Goal: Task Accomplishment & Management: Complete application form

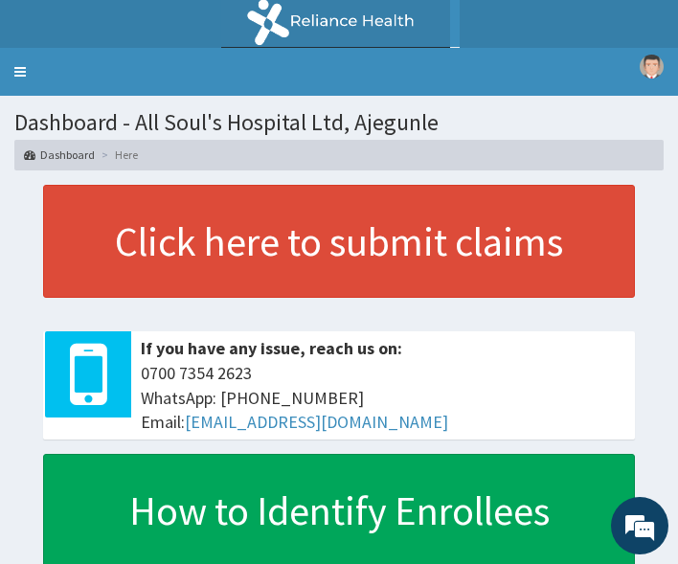
click at [20, 66] on link "Toggle navigation" at bounding box center [20, 72] width 40 height 48
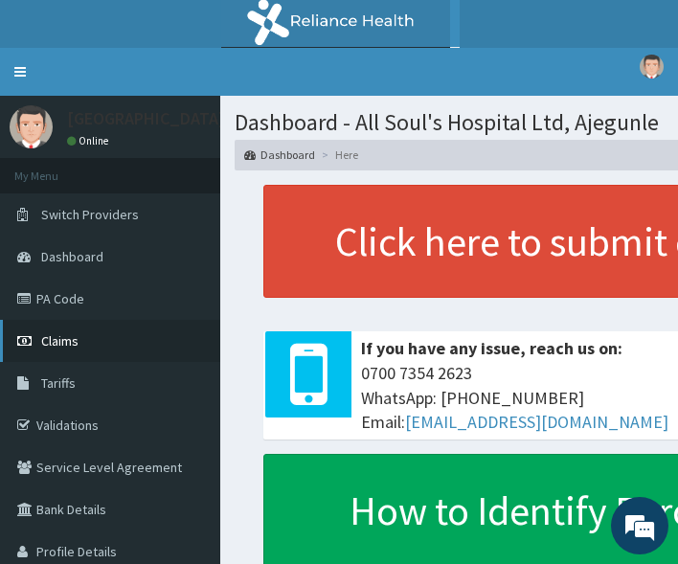
click at [68, 332] on span "Claims" at bounding box center [59, 340] width 37 height 17
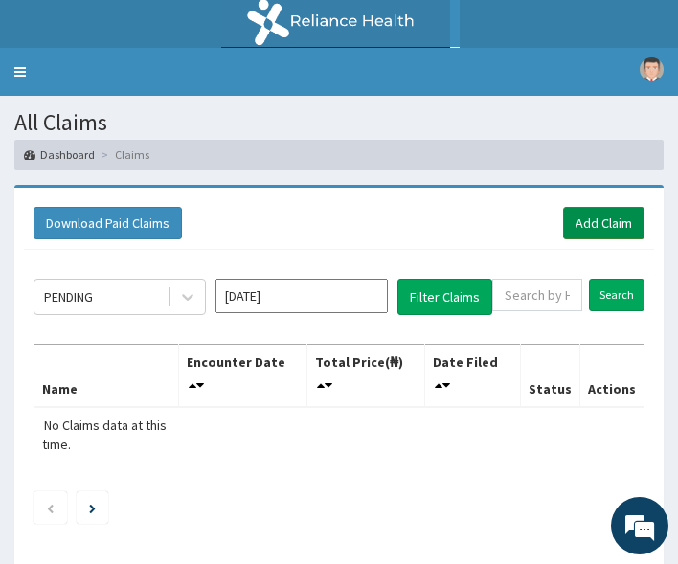
click at [588, 223] on link "Add Claim" at bounding box center [603, 223] width 81 height 33
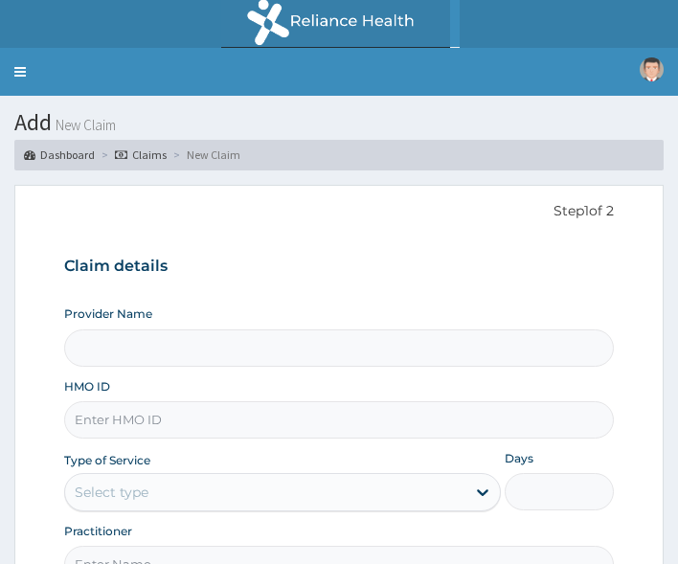
click at [148, 401] on input "HMO ID" at bounding box center [339, 419] width 550 height 37
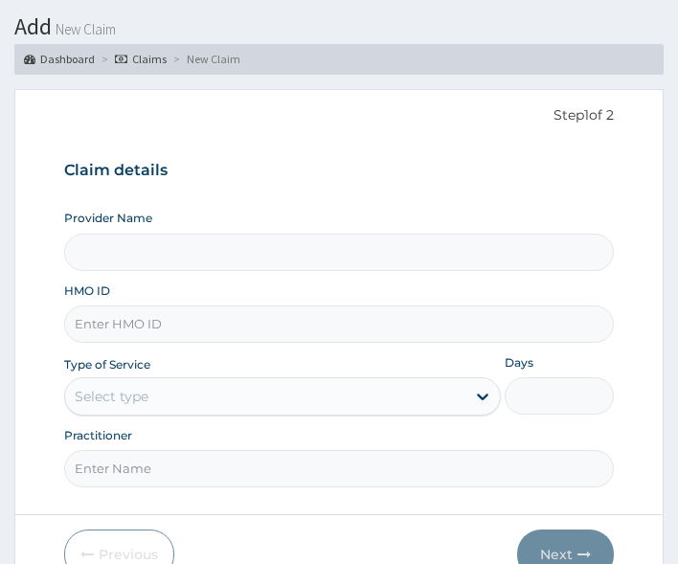
type input "SLB/10181/A"
type input "All Soul's Hospital Ltd, Ajegunle"
type input "SLB/10181/A"
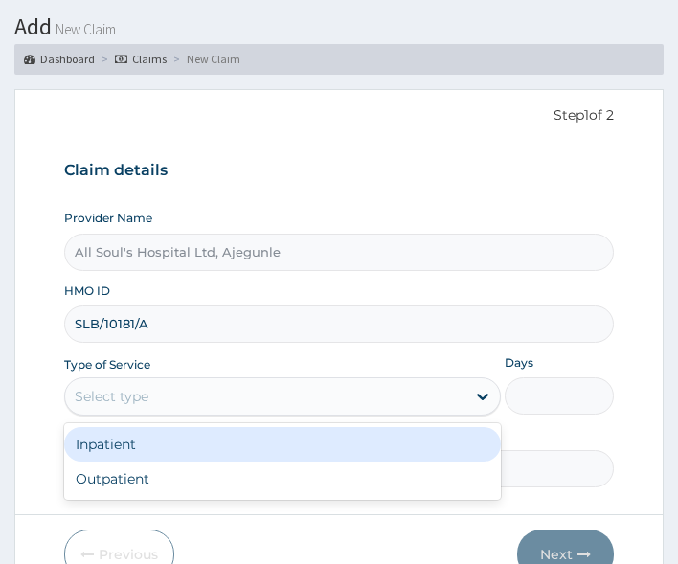
click at [181, 395] on div "Select type" at bounding box center [265, 396] width 400 height 31
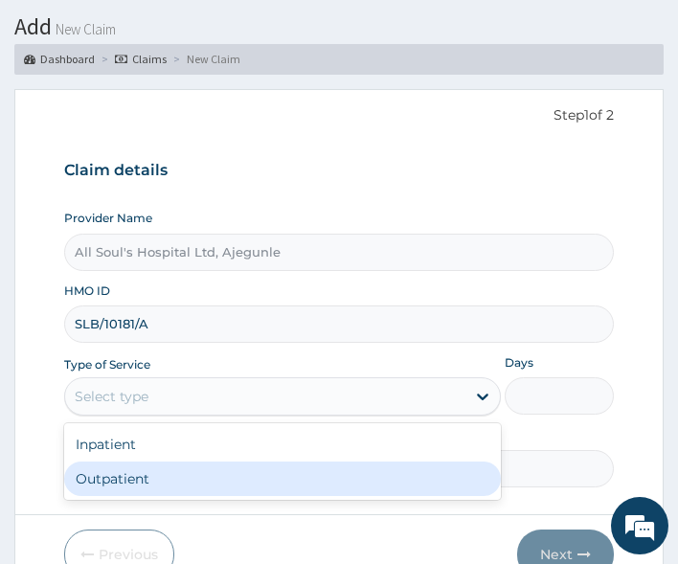
click at [175, 477] on div "Outpatient" at bounding box center [282, 478] width 436 height 34
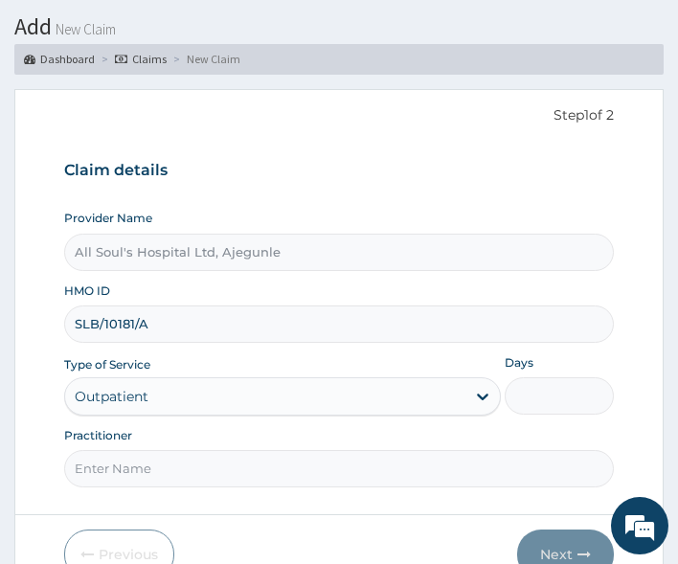
type input "1"
click at [180, 463] on input "Practitioner" at bounding box center [339, 468] width 550 height 37
type input "Dr Segun"
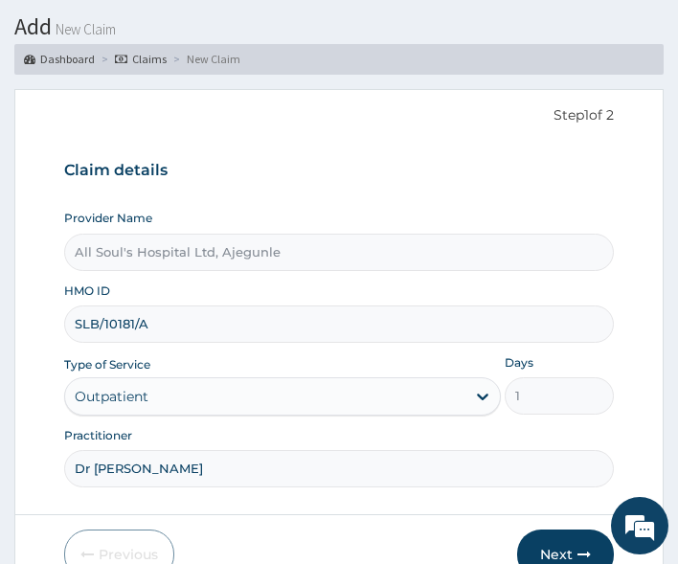
scroll to position [190, 0]
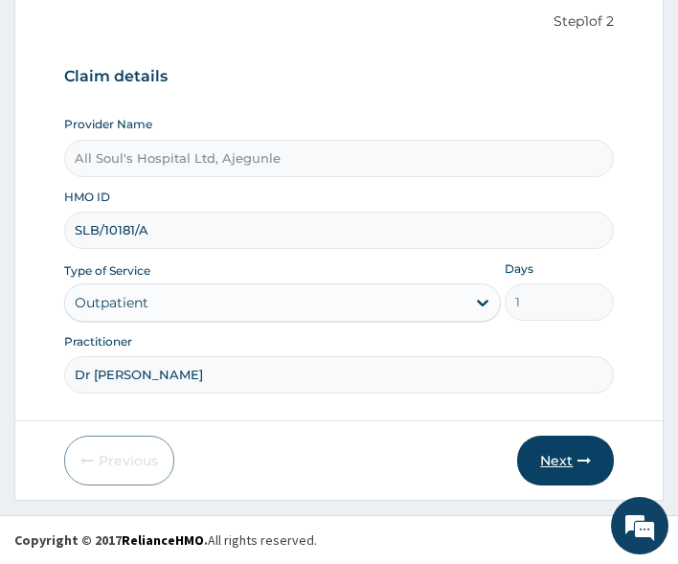
click at [571, 466] on button "Next" at bounding box center [565, 460] width 97 height 50
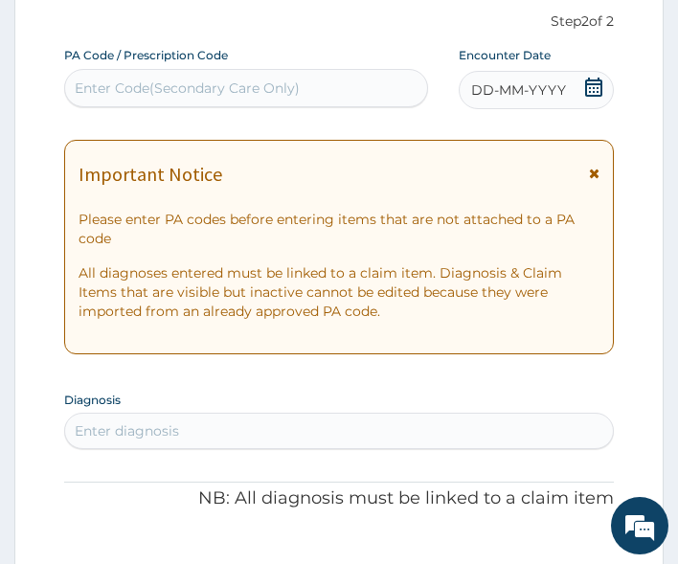
click at [594, 92] on icon at bounding box center [593, 87] width 17 height 19
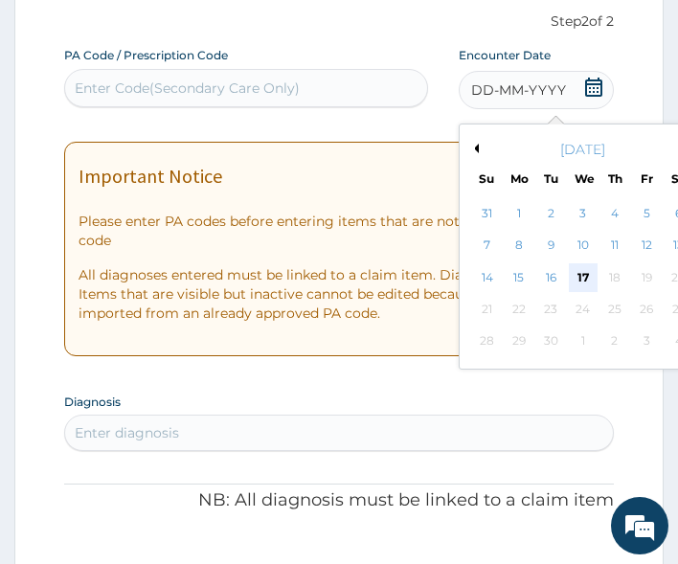
scroll to position [0, 0]
click at [550, 271] on div "16" at bounding box center [550, 277] width 29 height 29
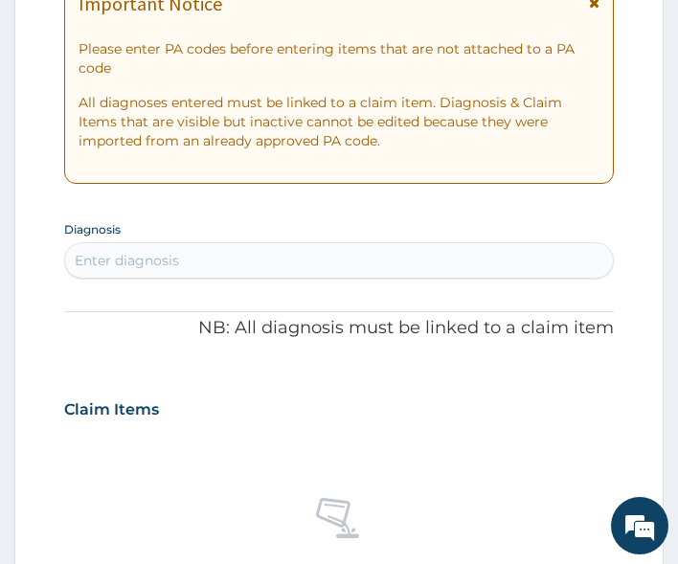
scroll to position [381, 0]
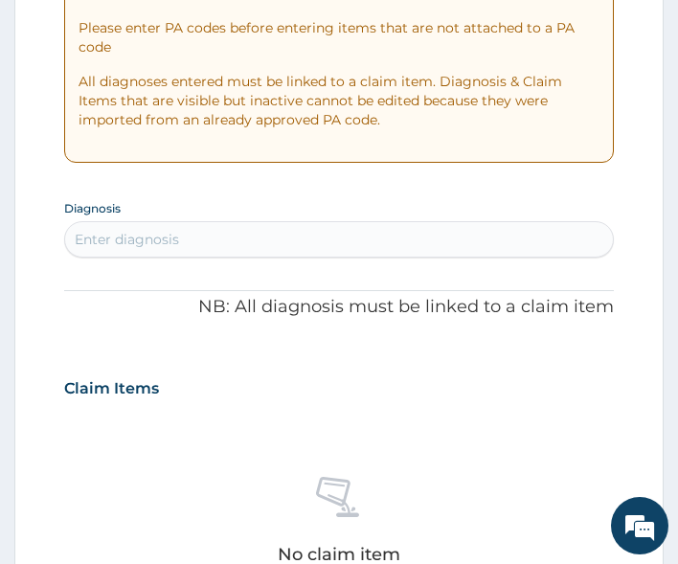
click at [246, 243] on div "Enter diagnosis" at bounding box center [339, 239] width 548 height 31
type input "malaria"
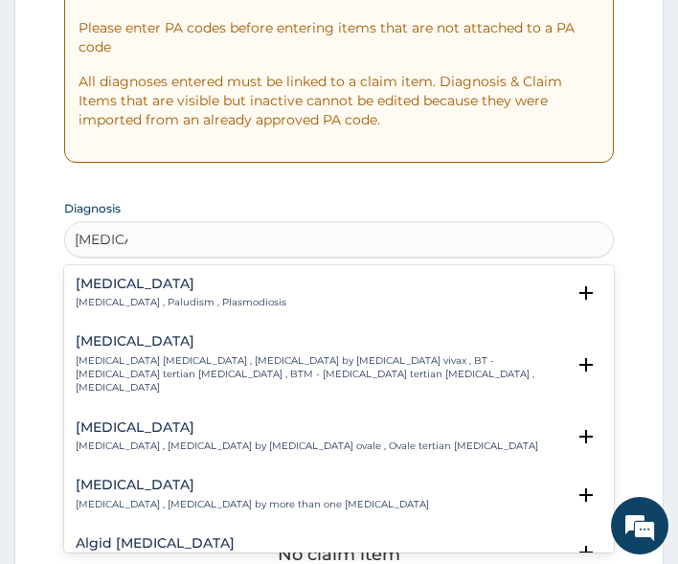
click at [113, 291] on div "Malaria Malaria , Paludism , Plasmodiosis" at bounding box center [181, 293] width 211 height 33
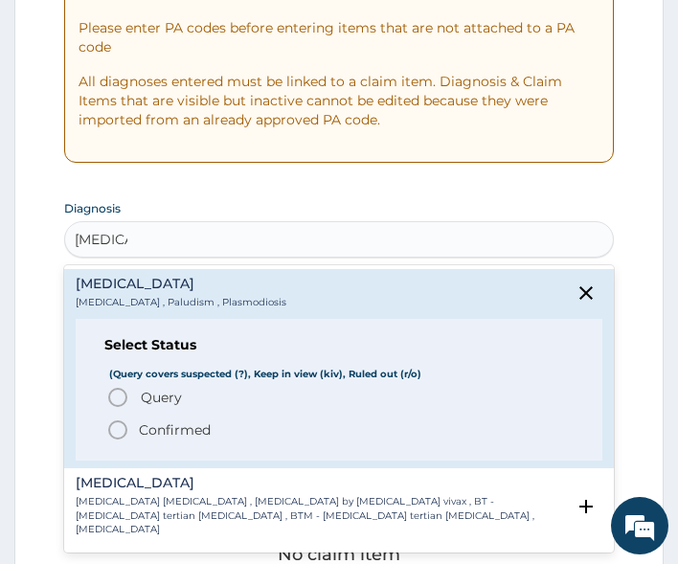
click at [160, 404] on span "Query" at bounding box center [161, 397] width 41 height 19
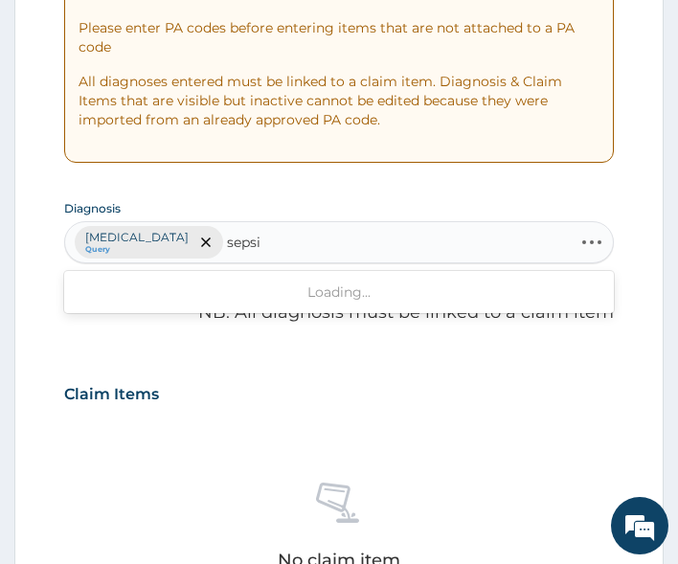
type input "sepsis"
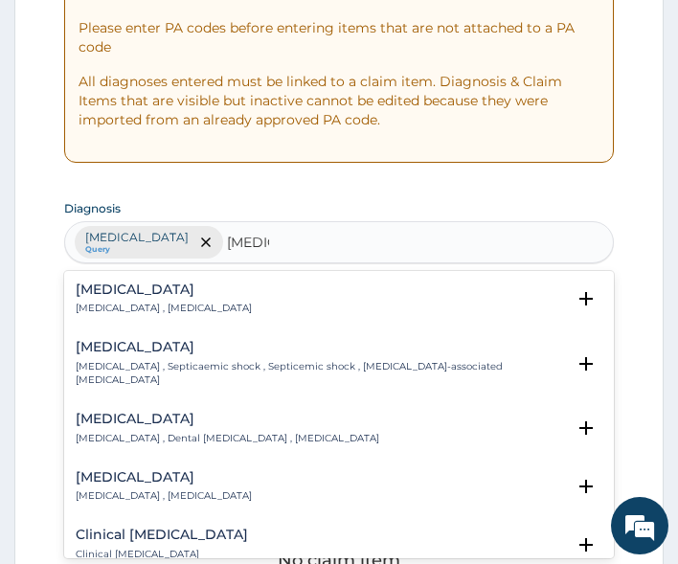
click at [123, 296] on h4 "Sepsis" at bounding box center [164, 289] width 176 height 14
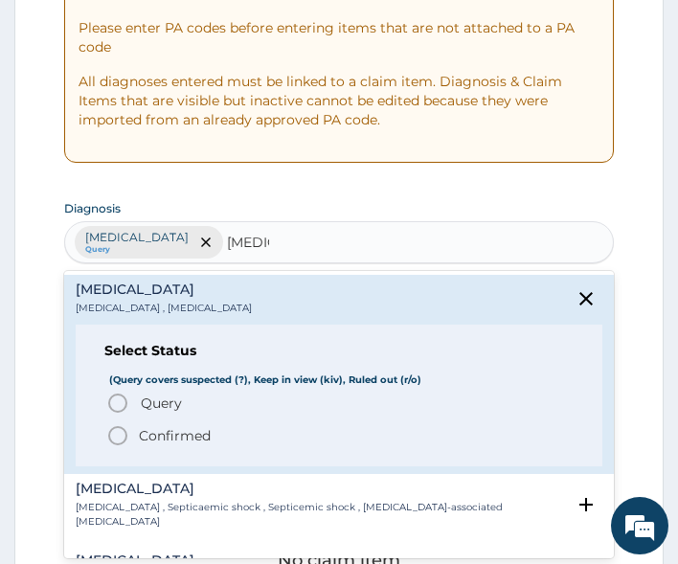
click at [143, 403] on span "Query" at bounding box center [161, 402] width 41 height 19
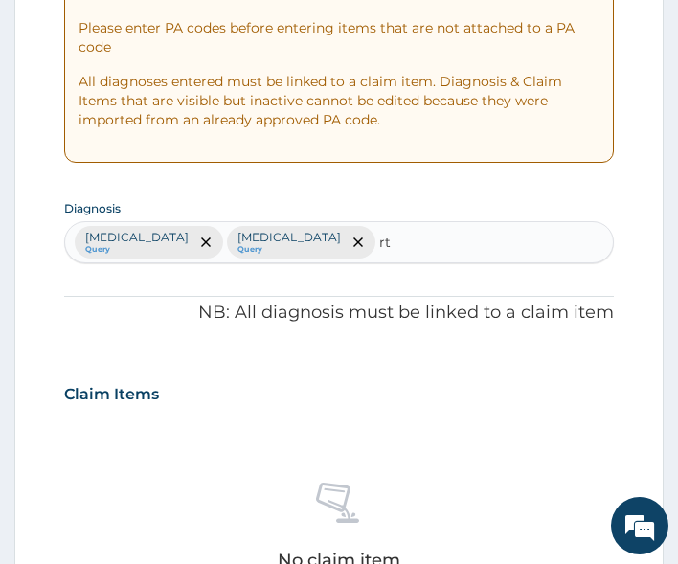
type input "rti"
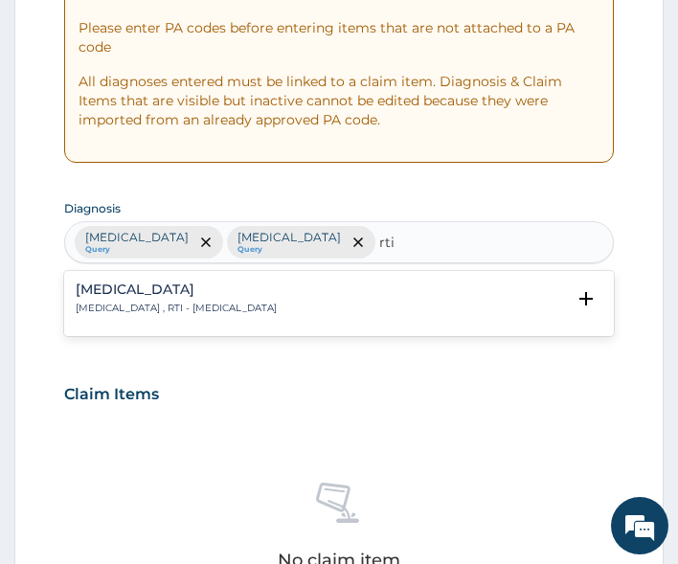
click at [126, 297] on div "Respiratory tract infection Respiratory tract infection , RTI - Respiratory tra…" at bounding box center [176, 298] width 201 height 33
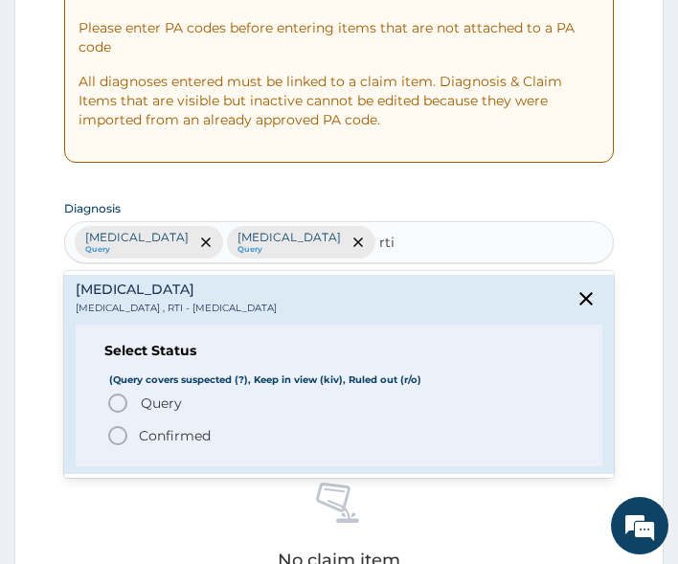
click at [177, 406] on span "Query" at bounding box center [161, 402] width 41 height 19
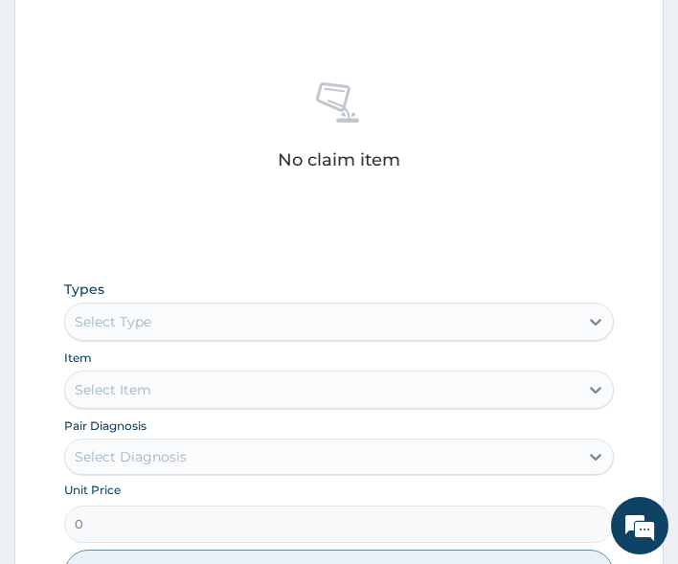
scroll to position [859, 0]
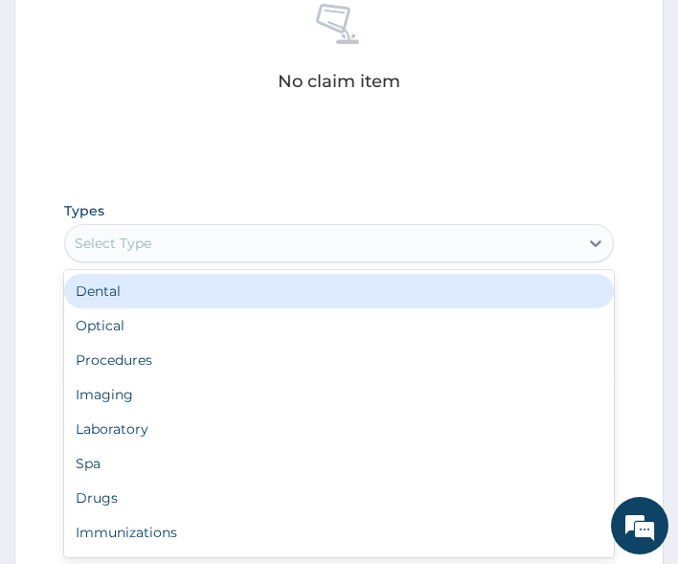
click at [180, 240] on div "Select Type" at bounding box center [322, 243] width 514 height 31
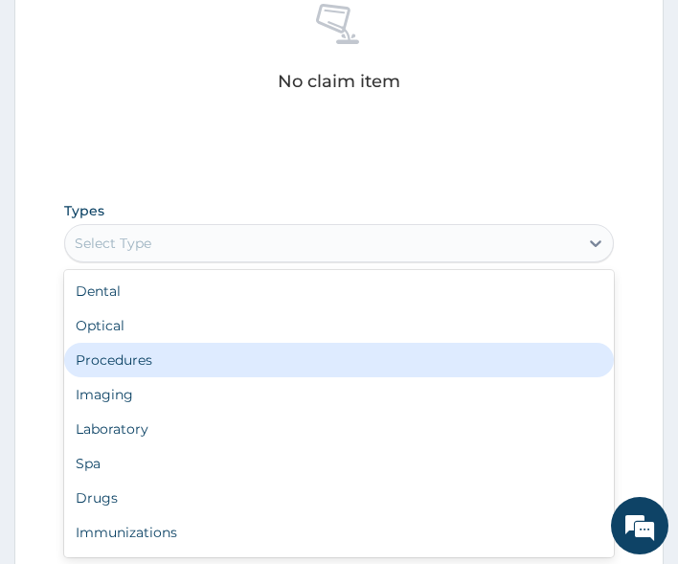
click at [183, 368] on div "Procedures" at bounding box center [339, 360] width 550 height 34
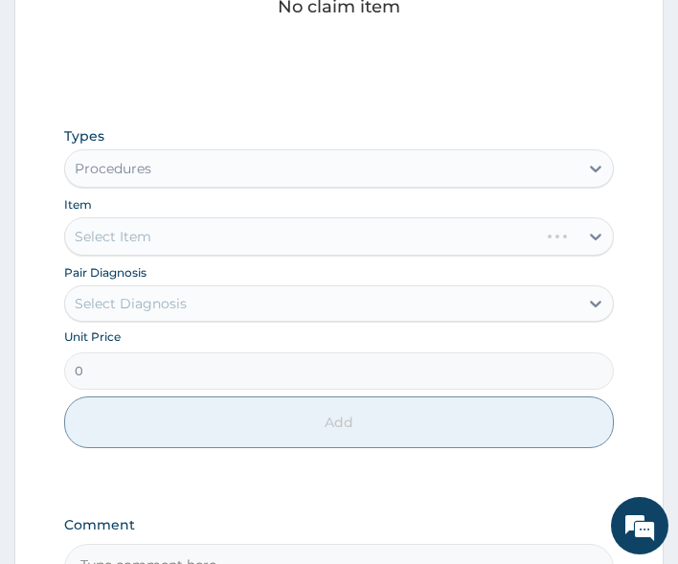
scroll to position [955, 0]
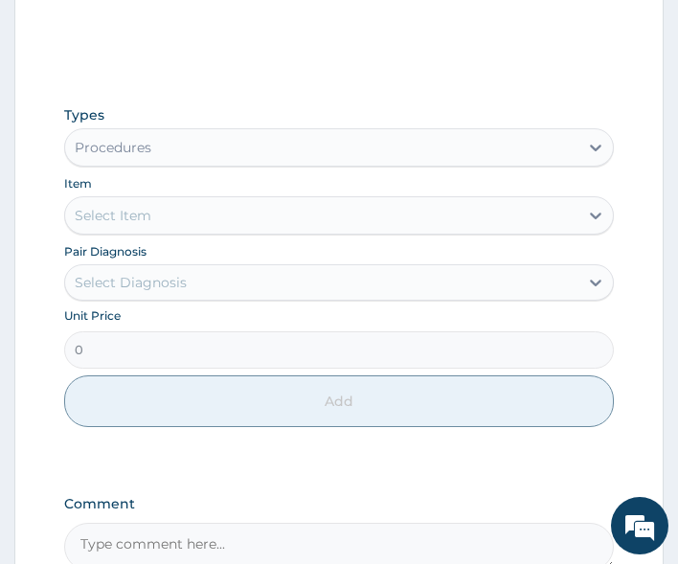
click at [182, 227] on div "Select Item" at bounding box center [322, 215] width 514 height 31
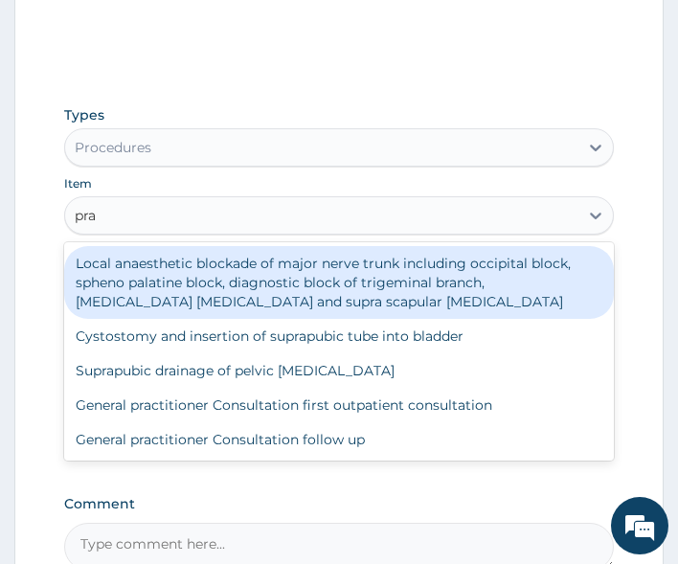
type input "prac"
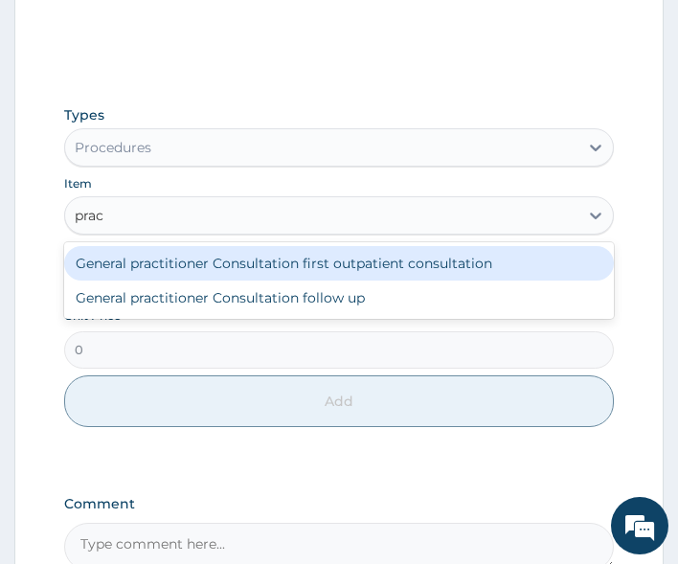
click at [214, 259] on div "General practitioner Consultation first outpatient consultation" at bounding box center [339, 263] width 550 height 34
type input "3000"
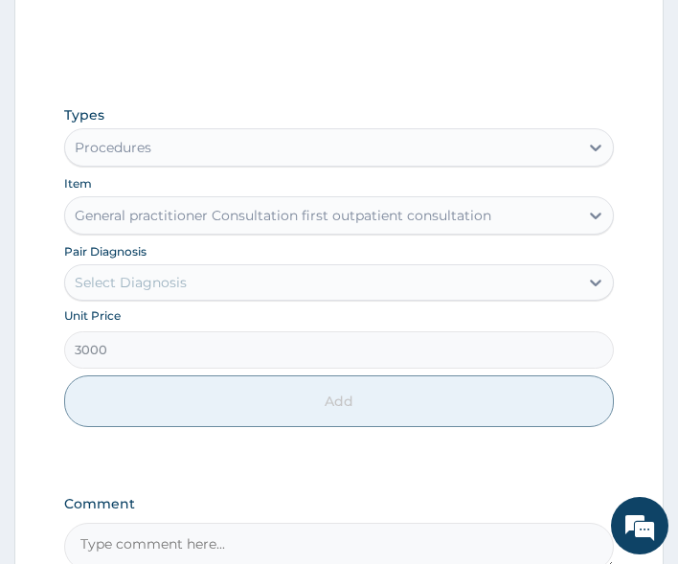
click at [222, 284] on div "Select Diagnosis" at bounding box center [322, 282] width 514 height 31
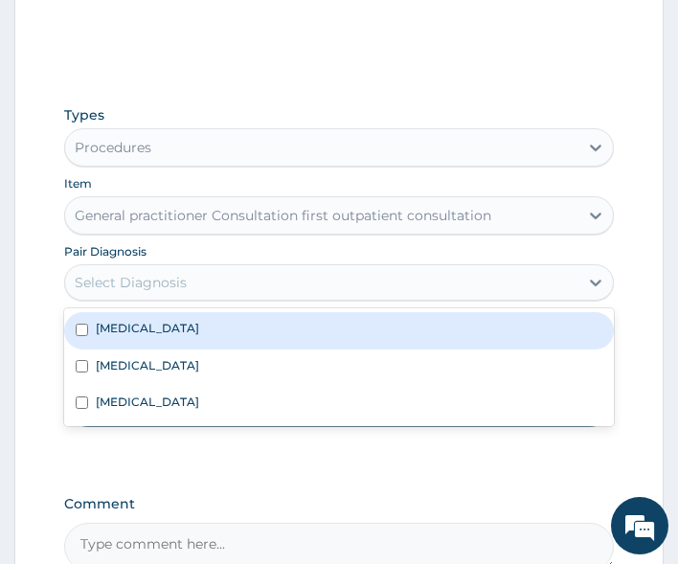
click at [217, 327] on div "Malaria" at bounding box center [339, 330] width 550 height 36
checkbox input "true"
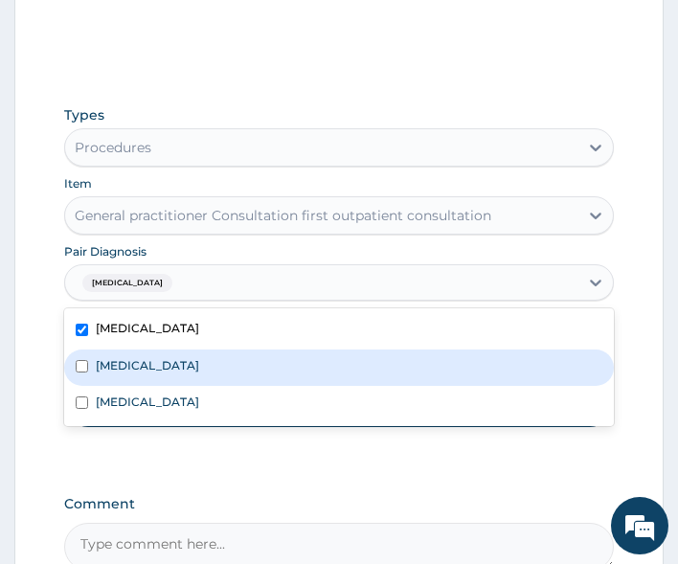
click at [209, 354] on div "Sepsis" at bounding box center [339, 367] width 550 height 36
checkbox input "true"
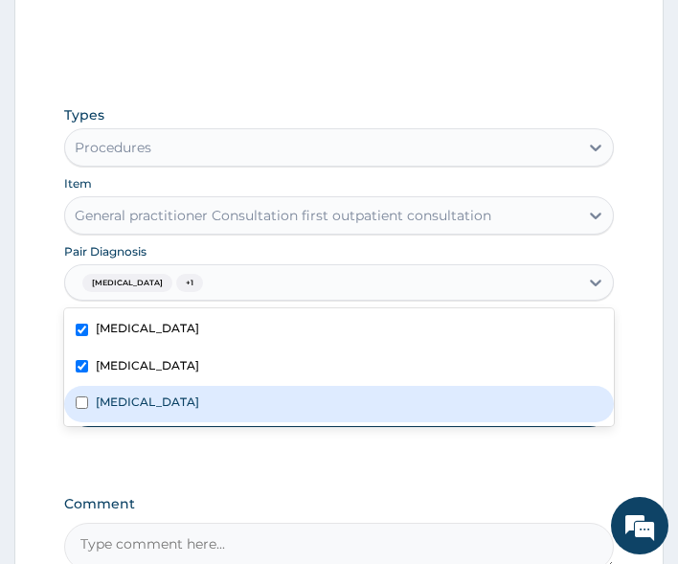
click at [219, 416] on div "Respiratory tract infection" at bounding box center [339, 404] width 550 height 36
checkbox input "true"
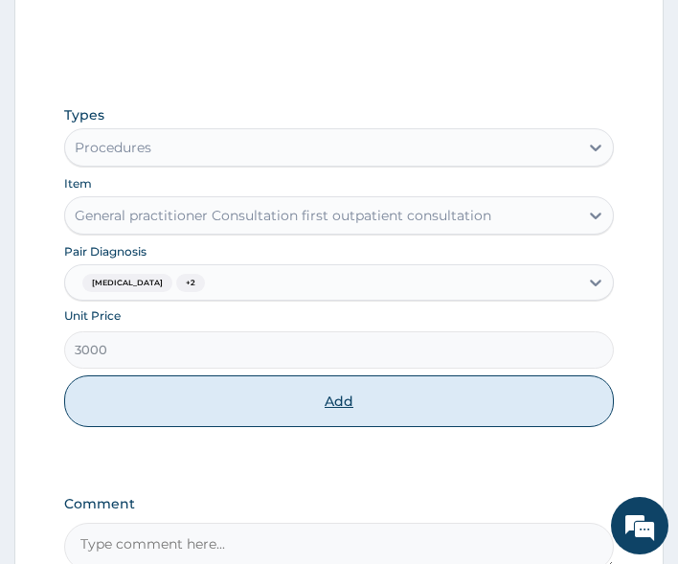
click at [352, 405] on button "Add" at bounding box center [339, 401] width 550 height 52
type input "0"
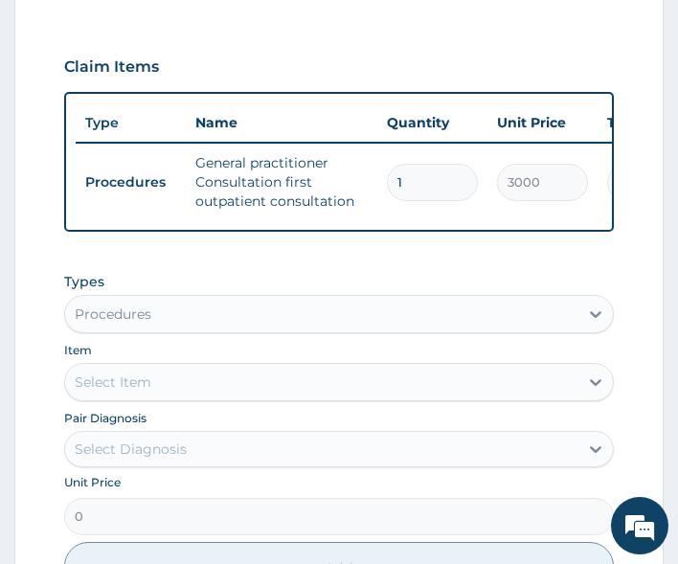
scroll to position [800, 0]
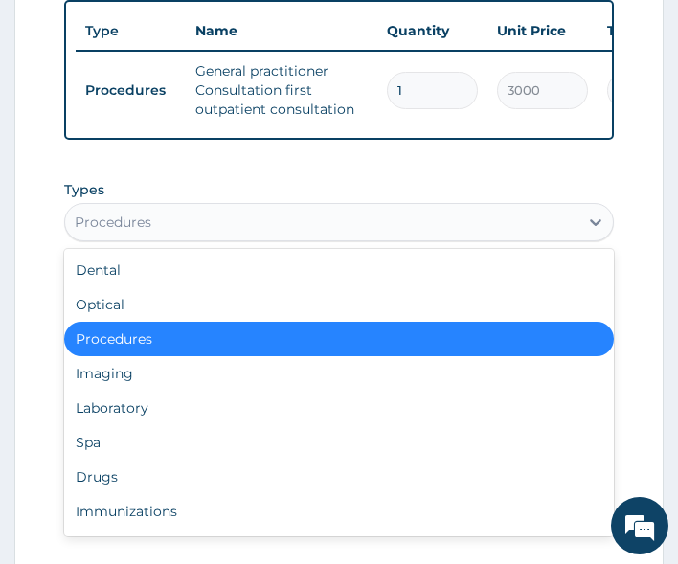
click at [222, 235] on div "Procedures" at bounding box center [322, 222] width 514 height 31
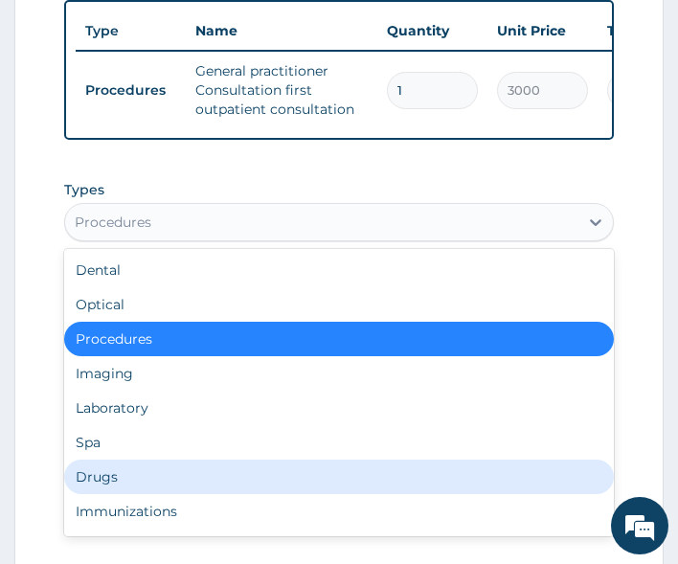
click at [145, 490] on div "Drugs" at bounding box center [339, 476] width 550 height 34
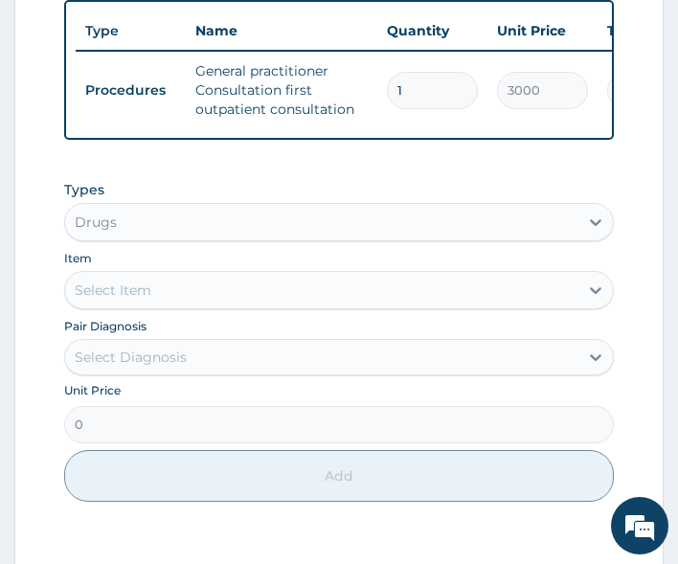
click at [189, 295] on div "Select Item" at bounding box center [322, 290] width 514 height 31
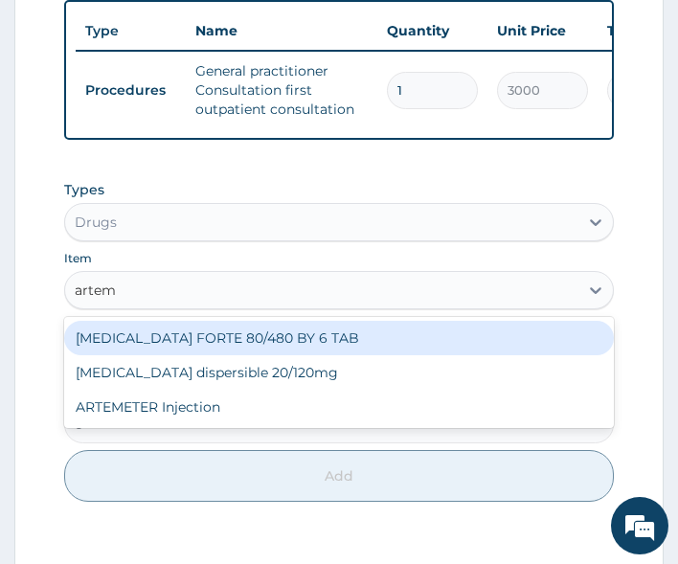
type input "arteme"
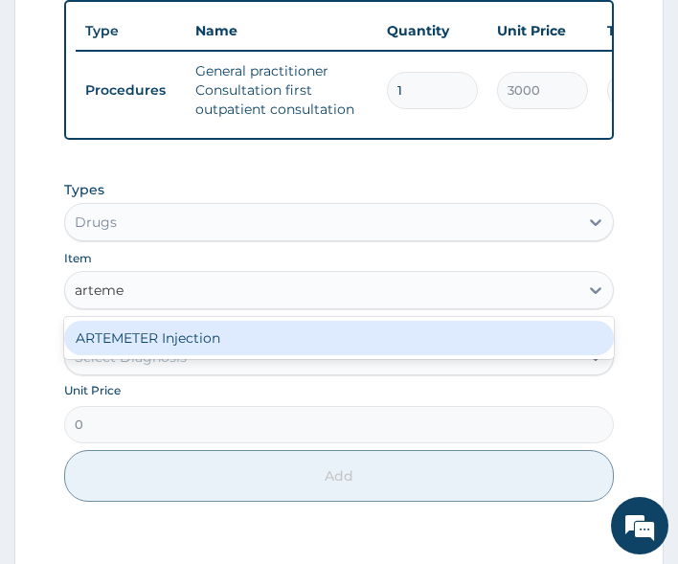
click at [208, 355] on div "ARTEMETER Injection" at bounding box center [339, 338] width 550 height 34
type input "800"
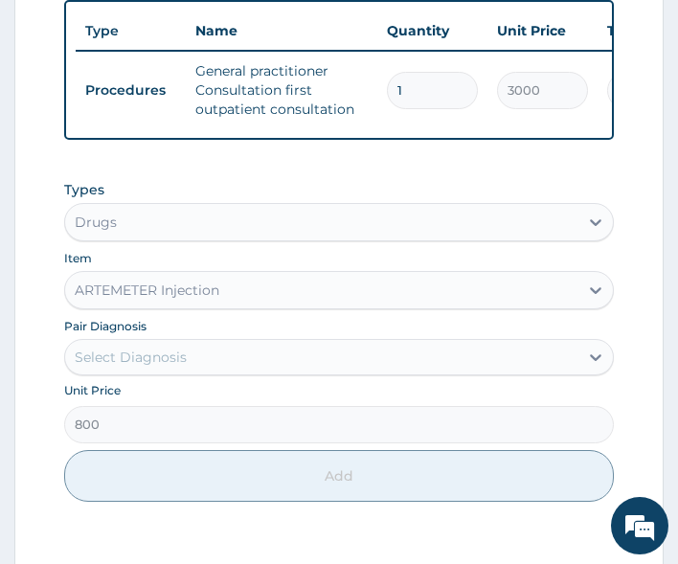
click at [219, 372] on div "Select Diagnosis" at bounding box center [322, 357] width 514 height 31
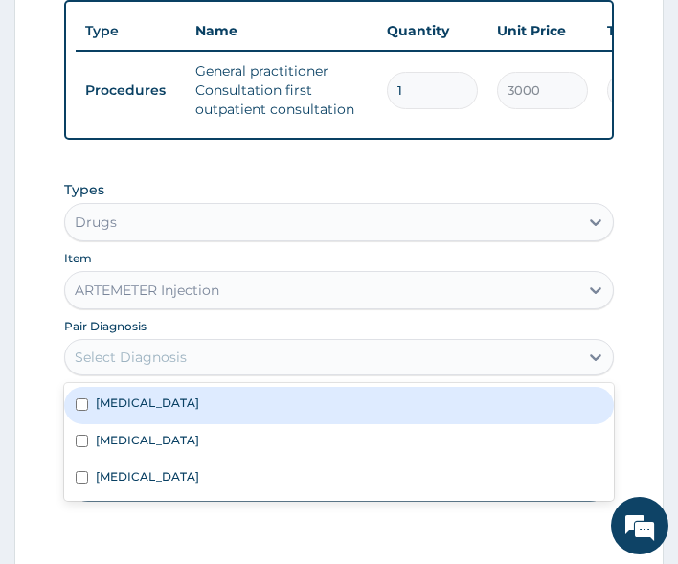
click at [180, 423] on div "Malaria" at bounding box center [339, 405] width 550 height 36
checkbox input "true"
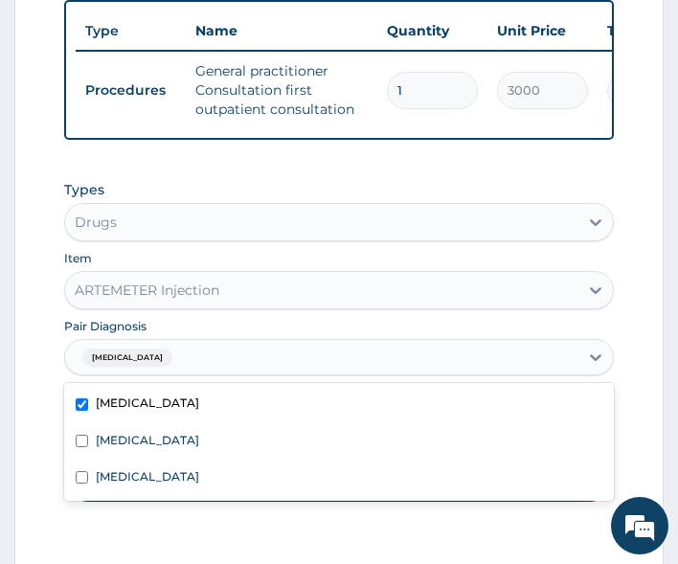
click at [5, 393] on section "Step 2 of 2 PA Code / Prescription Code Enter Code(Secondary Care Only) Encount…" at bounding box center [339, 62] width 678 height 1384
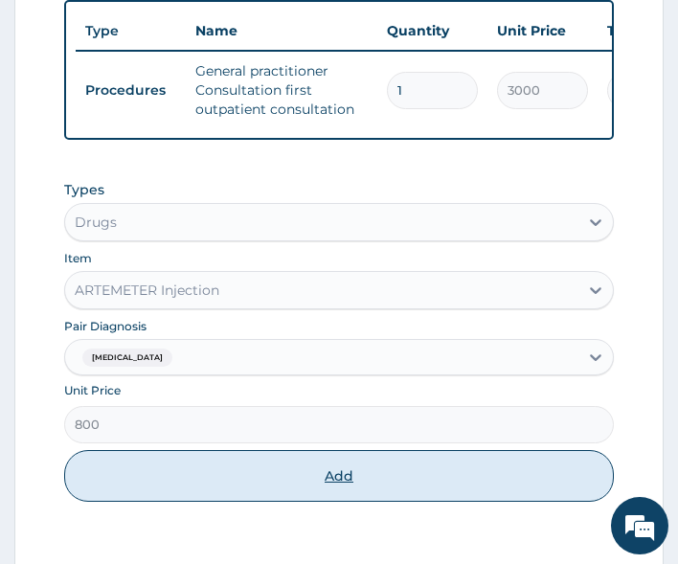
click at [226, 481] on button "Add" at bounding box center [339, 476] width 550 height 52
type input "0"
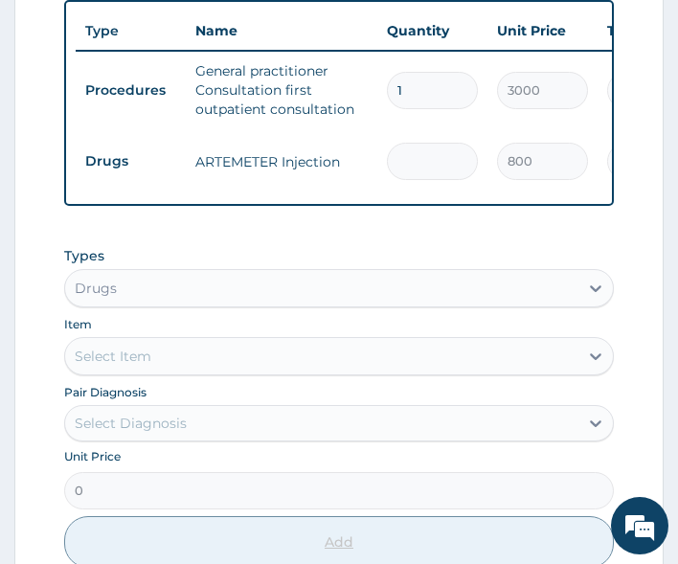
type input "0.00"
type input "6"
type input "4800.00"
type input "6"
click at [144, 366] on div "Select Item" at bounding box center [113, 355] width 77 height 19
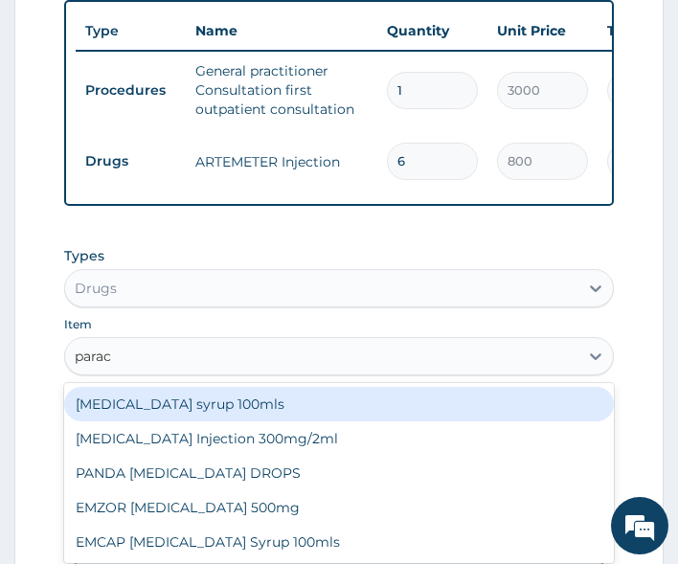
type input "parace"
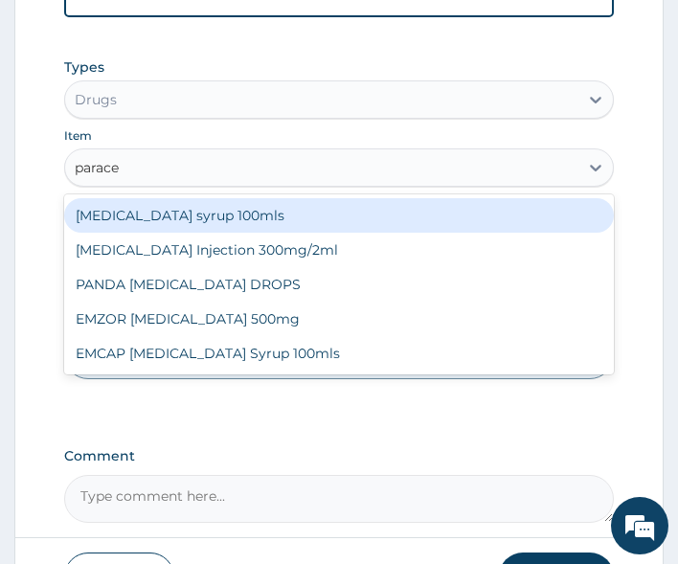
scroll to position [992, 0]
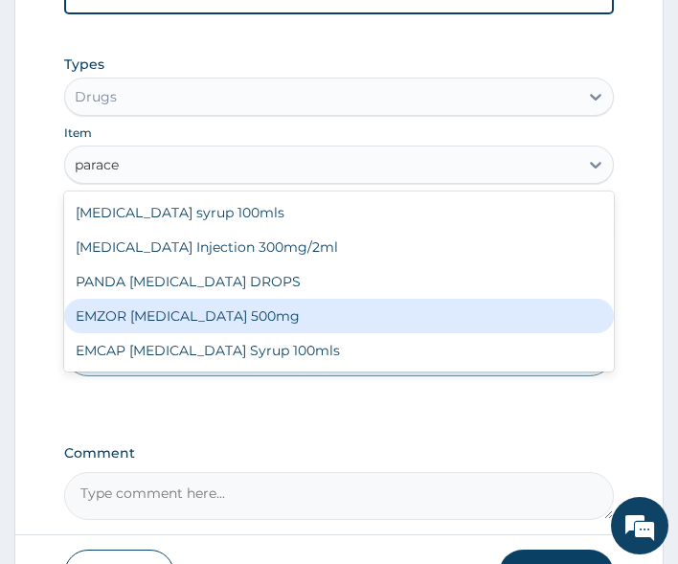
click at [199, 319] on div "EMZOR PARACETAMOL 500mg" at bounding box center [339, 316] width 550 height 34
type input "20"
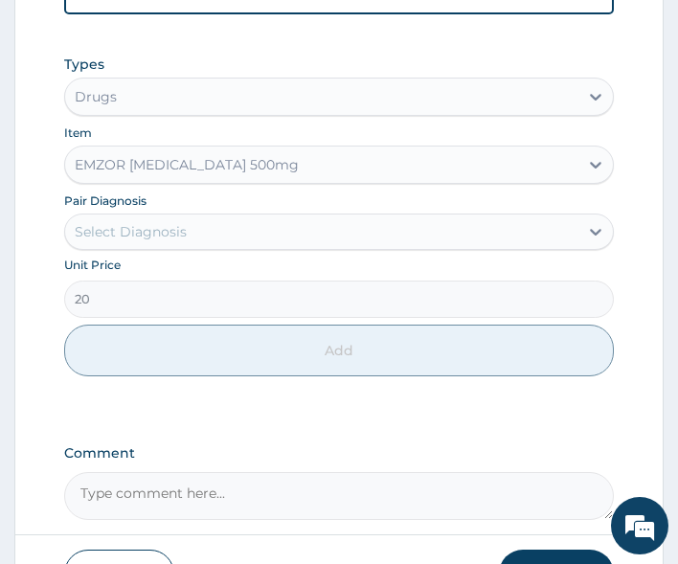
click at [178, 241] on div "Select Diagnosis" at bounding box center [131, 231] width 112 height 19
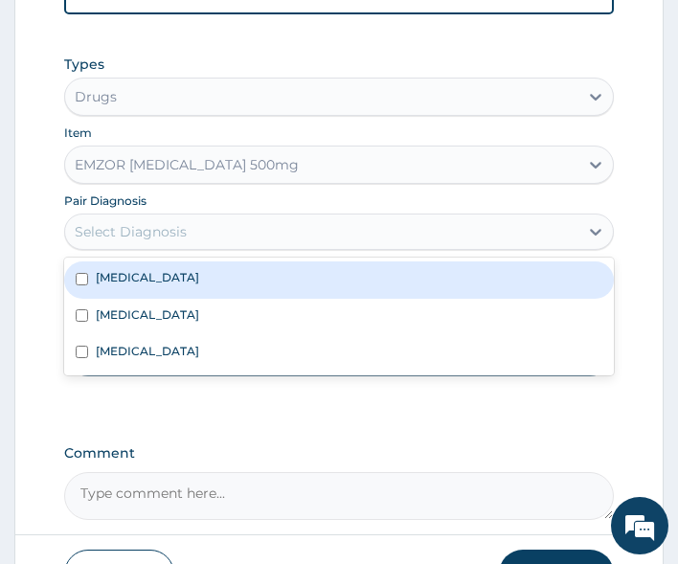
click at [166, 298] on div "Malaria" at bounding box center [339, 279] width 550 height 36
checkbox input "true"
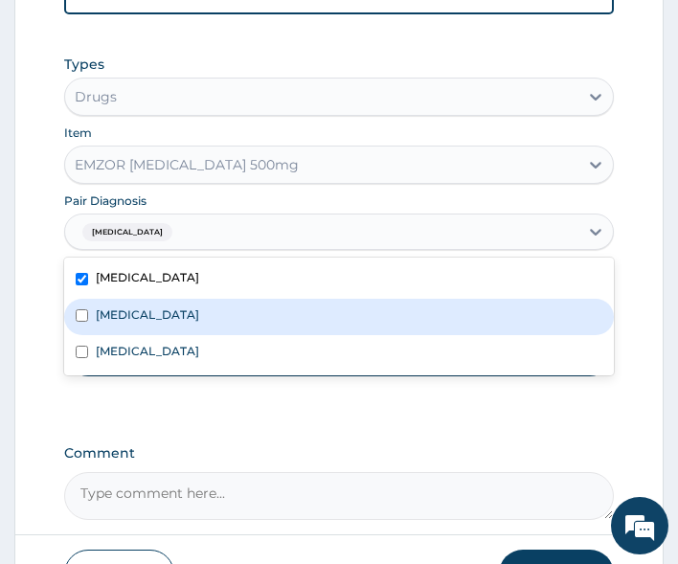
click at [165, 335] on div "Sepsis" at bounding box center [339, 317] width 550 height 36
checkbox input "true"
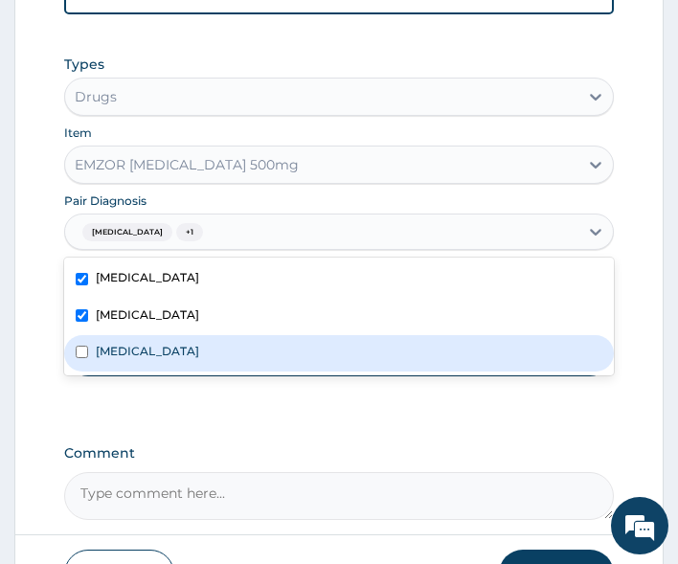
click at [174, 359] on label "Respiratory tract infection" at bounding box center [147, 351] width 103 height 16
checkbox input "true"
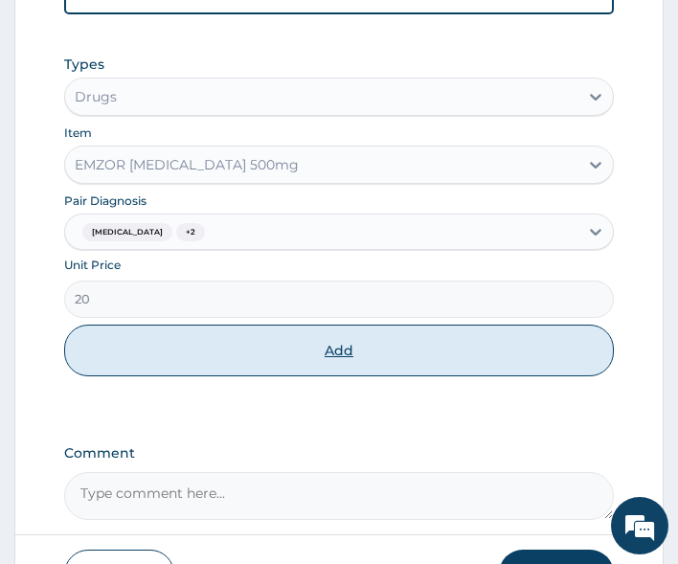
click at [270, 371] on button "Add" at bounding box center [339, 350] width 550 height 52
type input "0"
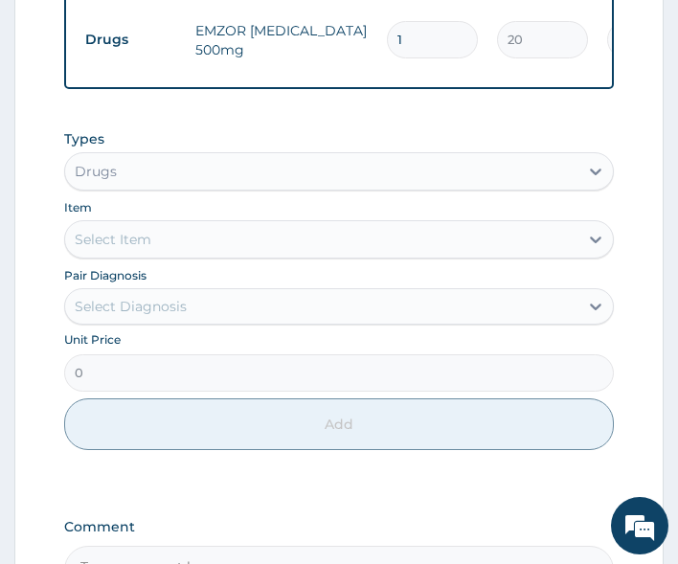
type input "18"
type input "360.00"
type input "18"
click at [130, 255] on div "Select Item" at bounding box center [322, 239] width 514 height 31
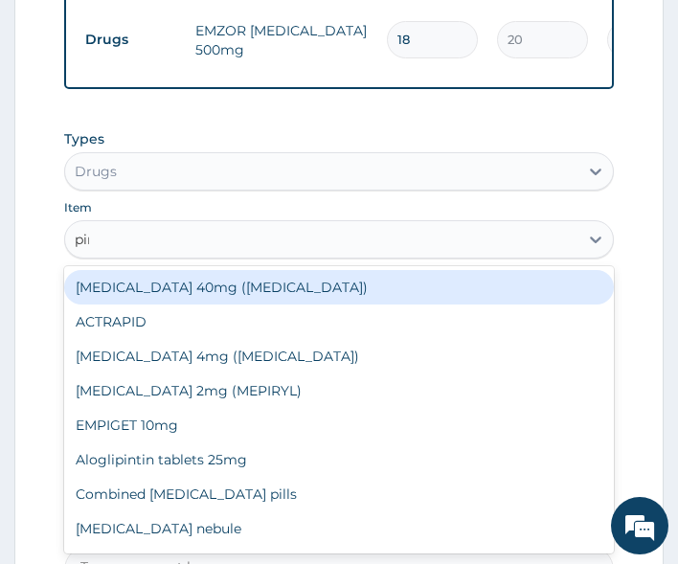
type input "piri"
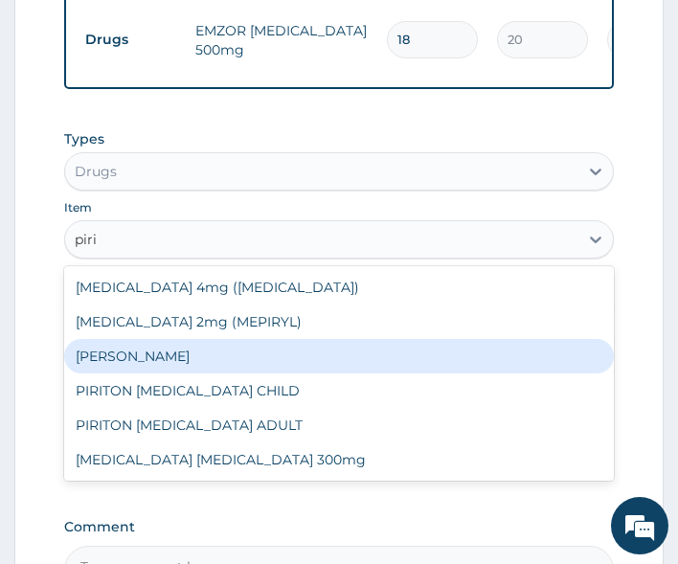
click at [139, 364] on div "PIRITON TAB EVANS" at bounding box center [339, 356] width 550 height 34
type input "20"
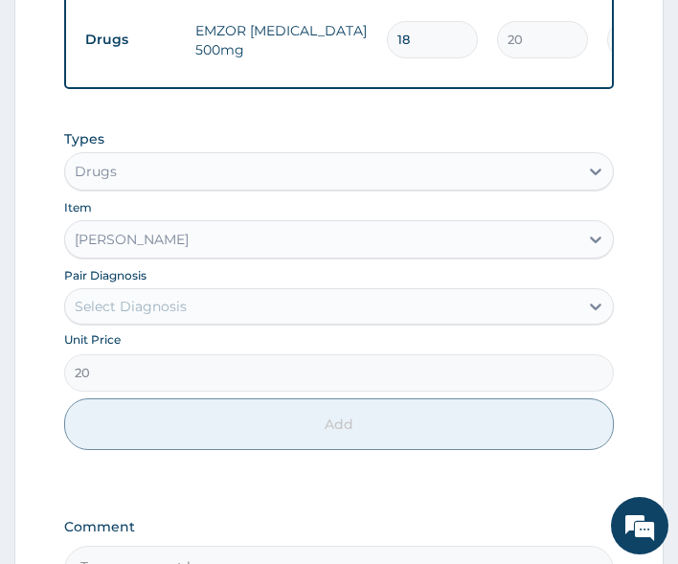
click at [165, 312] on div "Select Diagnosis" at bounding box center [131, 306] width 112 height 19
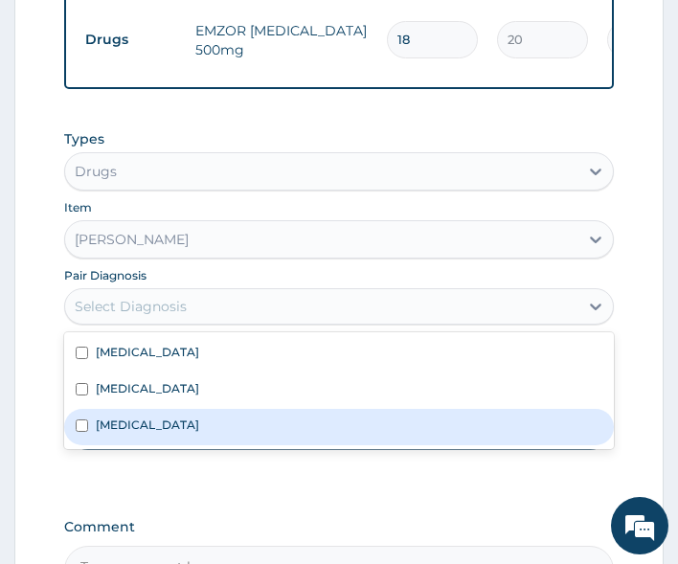
click at [158, 428] on label "Respiratory tract infection" at bounding box center [147, 424] width 103 height 16
checkbox input "true"
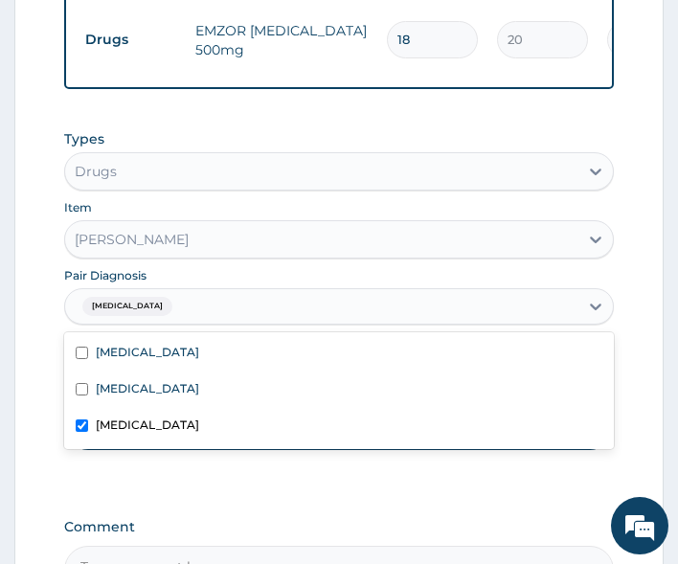
click at [207, 470] on div "Types Drugs Item PIRITON TAB EVANS Pair Diagnosis option Respiratory tract infe…" at bounding box center [339, 304] width 550 height 369
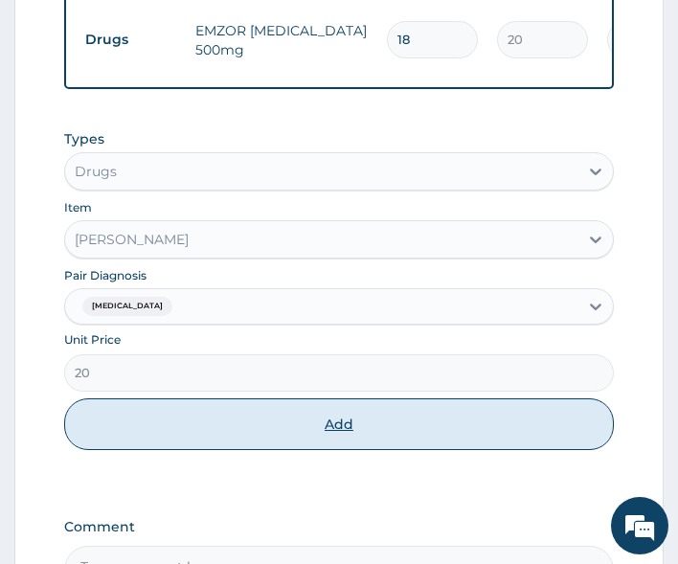
click at [239, 428] on button "Add" at bounding box center [339, 424] width 550 height 52
type input "0"
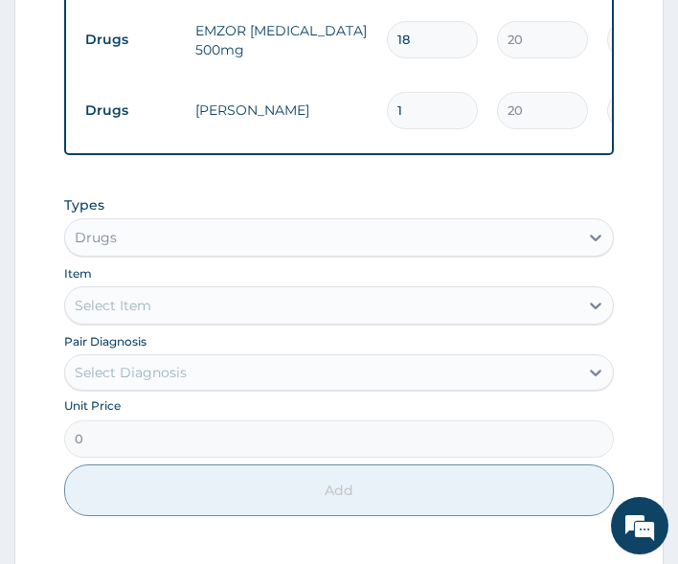
type input "10"
type input "200.00"
type input "10"
click at [154, 313] on div "Select Item" at bounding box center [322, 305] width 514 height 31
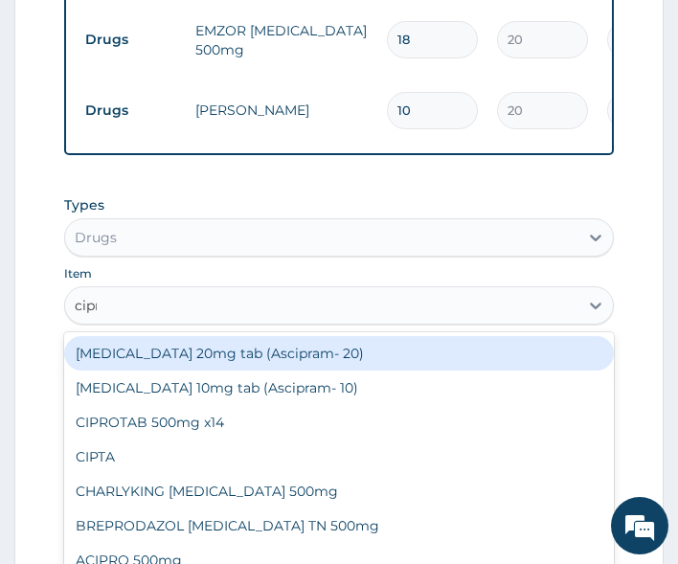
type input "cipro"
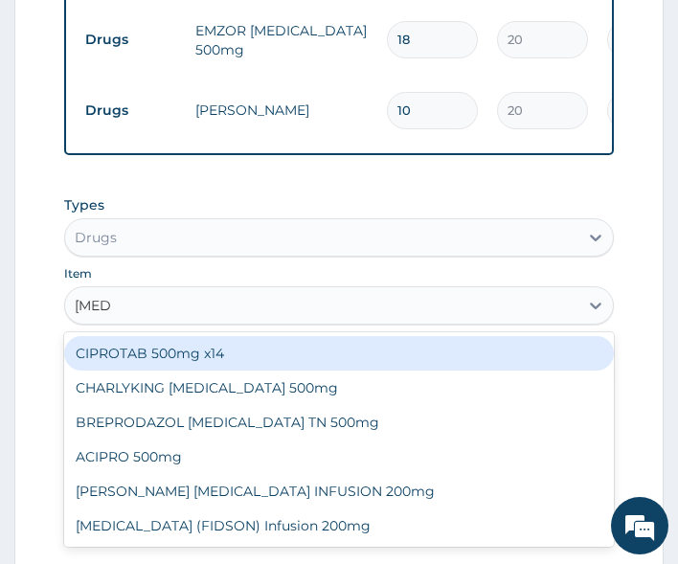
click at [169, 366] on div "CIPROTAB 500mg x14" at bounding box center [339, 353] width 550 height 34
type input "270"
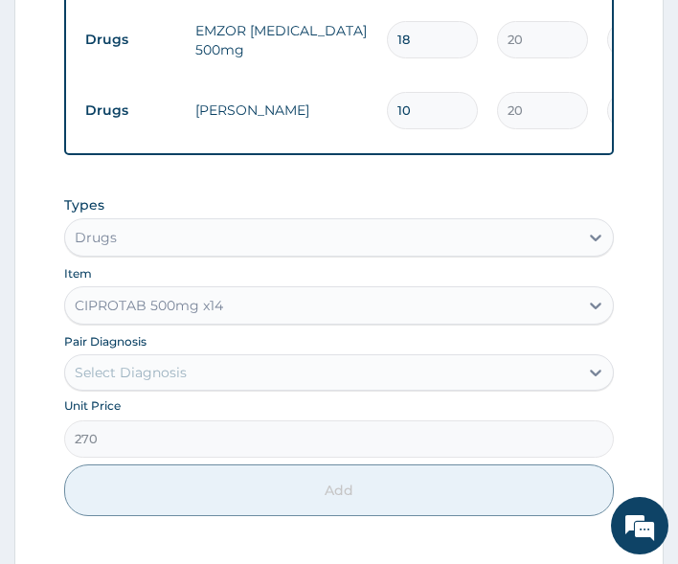
click at [158, 382] on div "Select Diagnosis" at bounding box center [131, 372] width 112 height 19
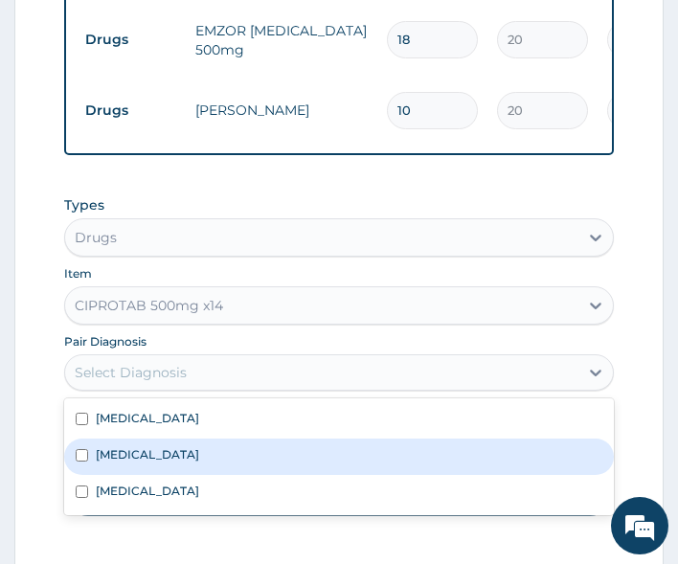
click at [148, 462] on div "Sepsis" at bounding box center [339, 456] width 550 height 36
checkbox input "true"
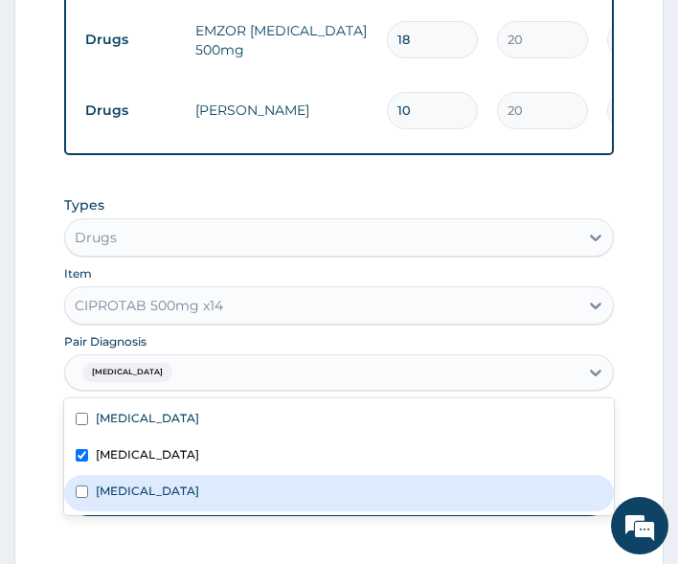
click at [148, 492] on label "Respiratory tract infection" at bounding box center [147, 490] width 103 height 16
checkbox input "true"
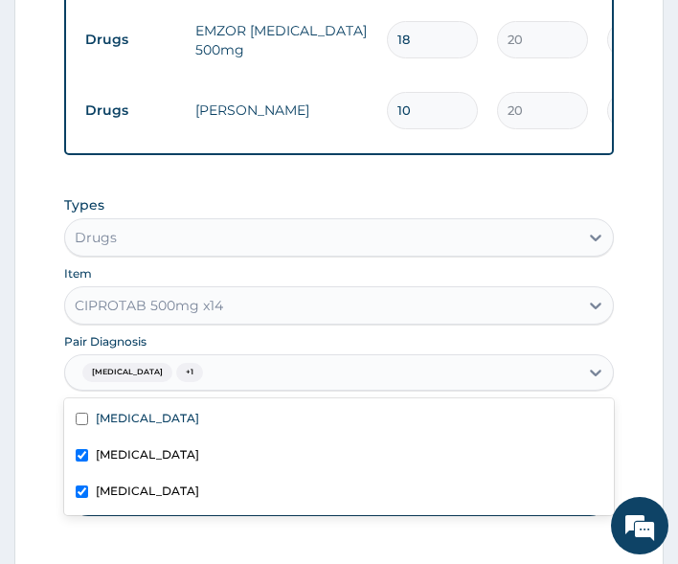
click at [113, 532] on div "Types Drugs Item CIPROTAB 500mg x14 Pair Diagnosis option Respiratory tract inf…" at bounding box center [339, 370] width 550 height 369
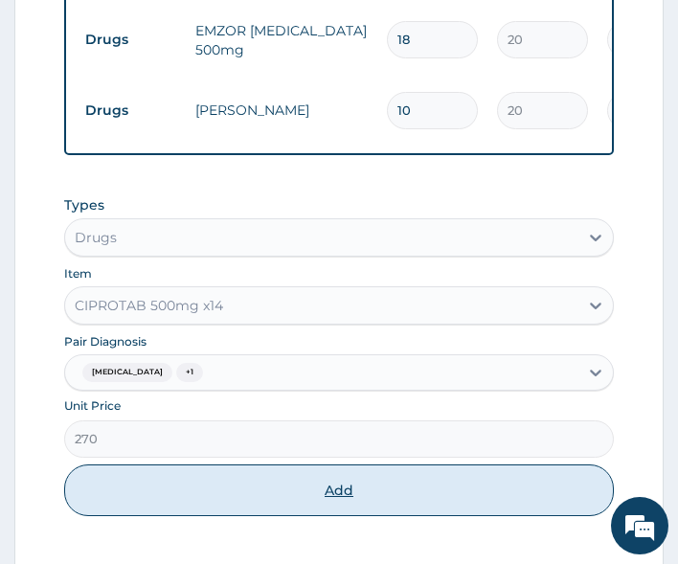
click at [216, 488] on button "Add" at bounding box center [339, 490] width 550 height 52
type input "0"
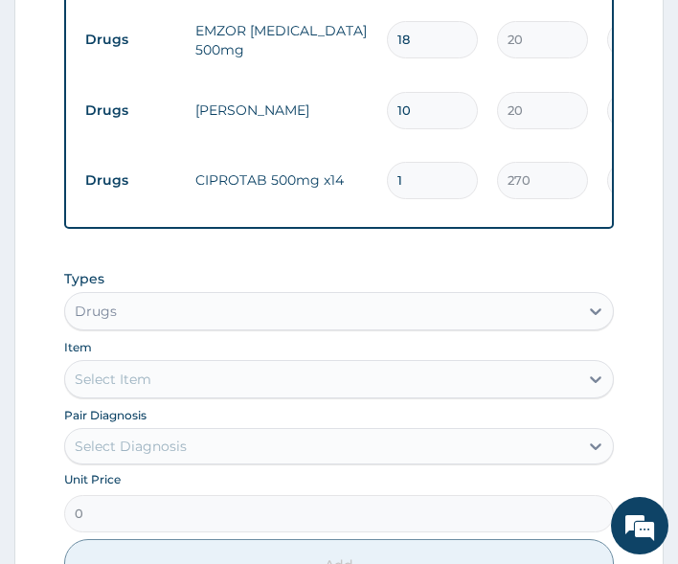
type input "10"
type input "2700.00"
type input "10"
click at [39, 404] on form "Step 2 of 2 PA Code / Prescription Code Enter Code(Secondary Care Only) Encount…" at bounding box center [338, 11] width 649 height 1636
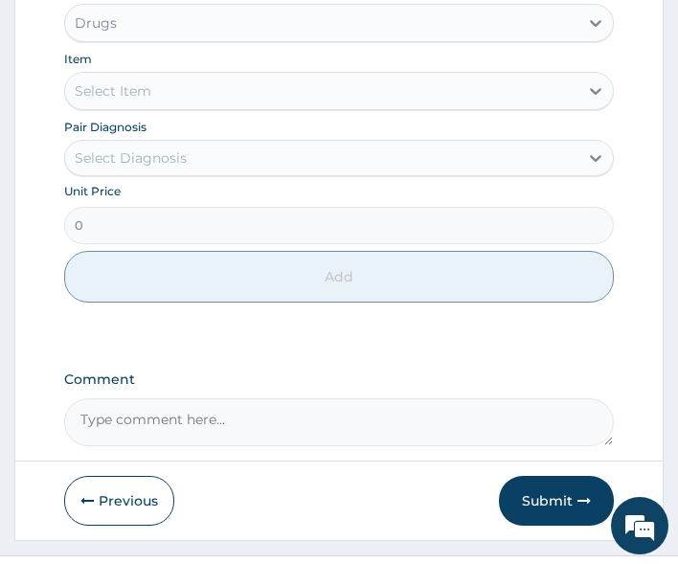
scroll to position [1318, 0]
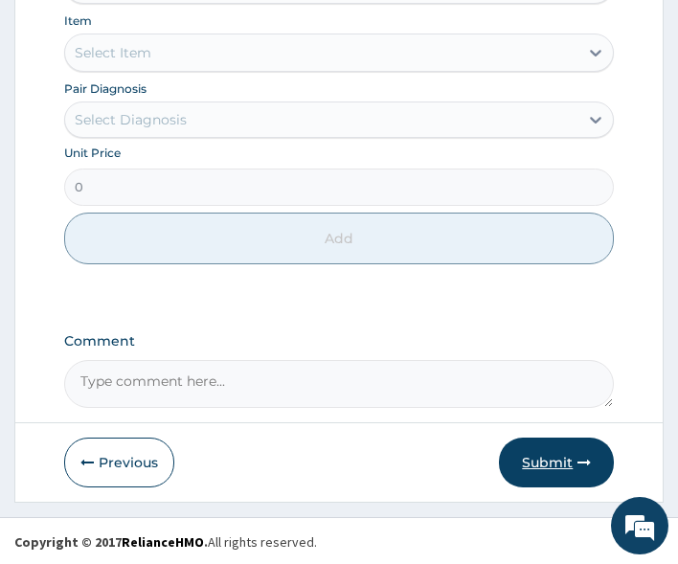
click at [512, 452] on button "Submit" at bounding box center [556, 462] width 115 height 50
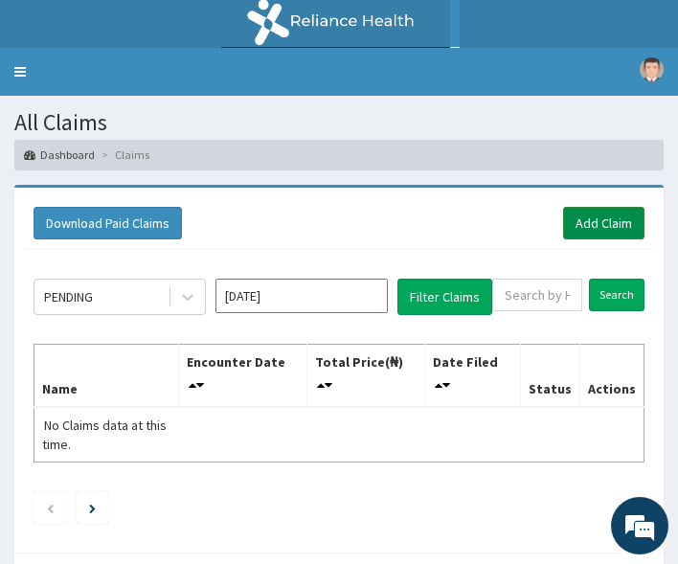
click at [588, 227] on link "Add Claim" at bounding box center [603, 223] width 81 height 33
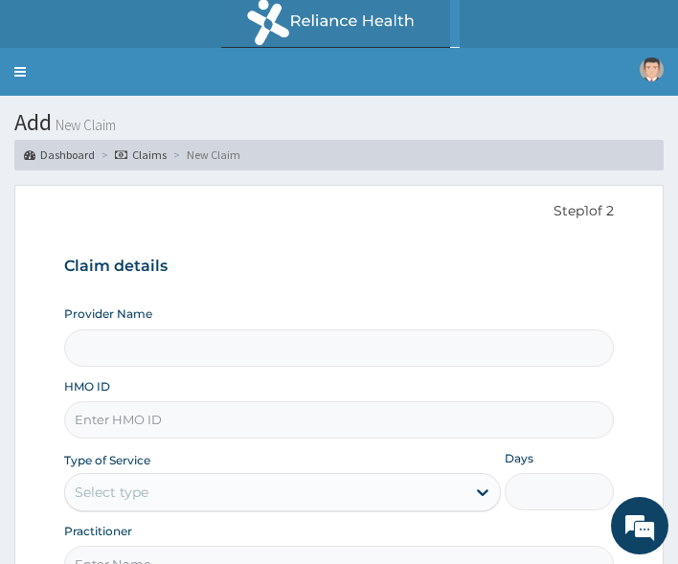
type input "All Soul's Hospital Ltd, Ajegunle"
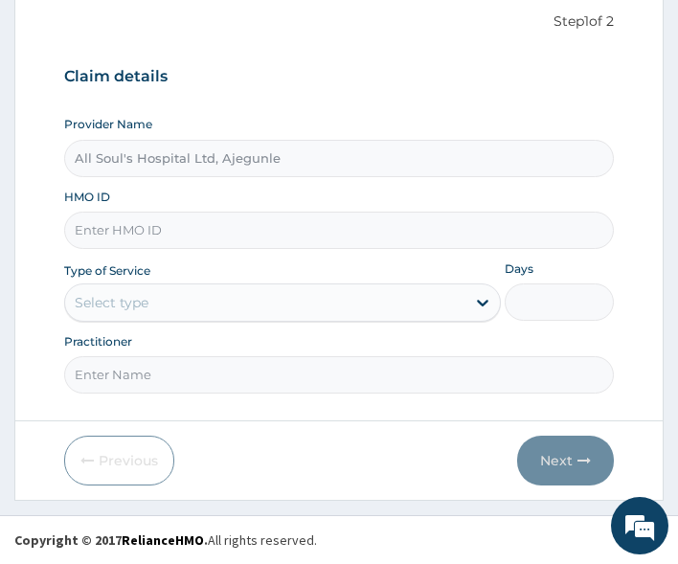
click at [145, 227] on input "HMO ID" at bounding box center [339, 230] width 550 height 37
paste input "ADX/10001/A"
type input "ADX/10001/A"
click at [135, 295] on div "Select type" at bounding box center [112, 302] width 74 height 19
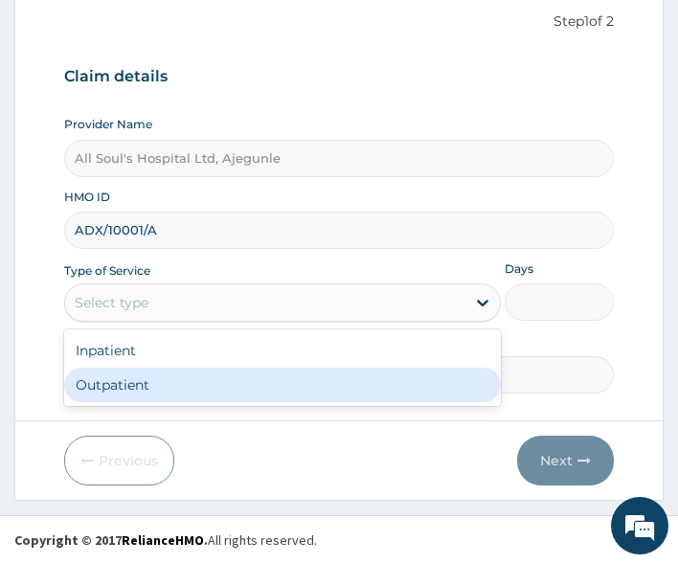
click at [145, 378] on div "Outpatient" at bounding box center [282, 385] width 436 height 34
type input "1"
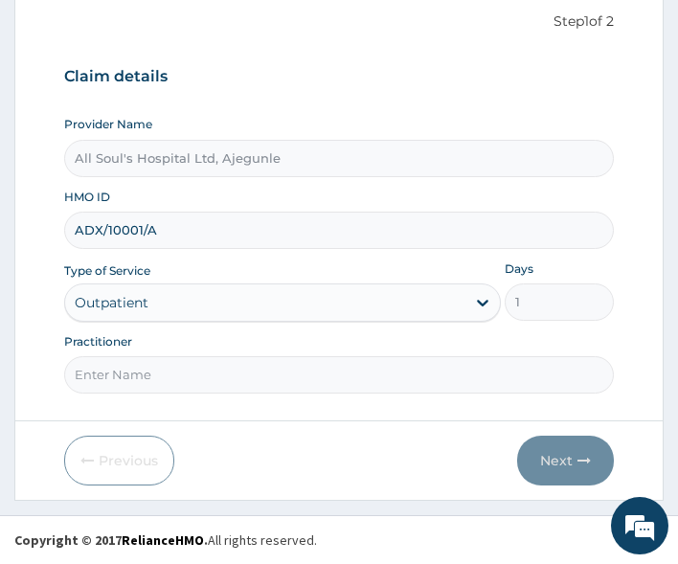
click at [148, 373] on input "Practitioner" at bounding box center [339, 374] width 550 height 37
type input "Dr Segun"
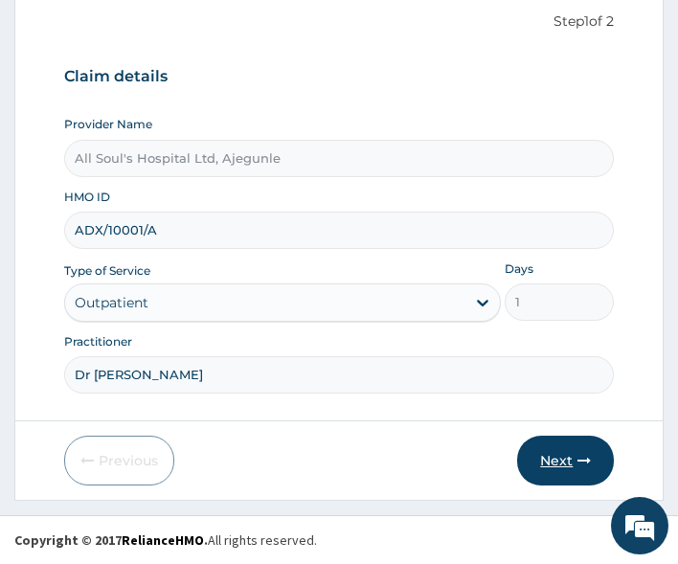
click at [527, 452] on button "Next" at bounding box center [565, 460] width 97 height 50
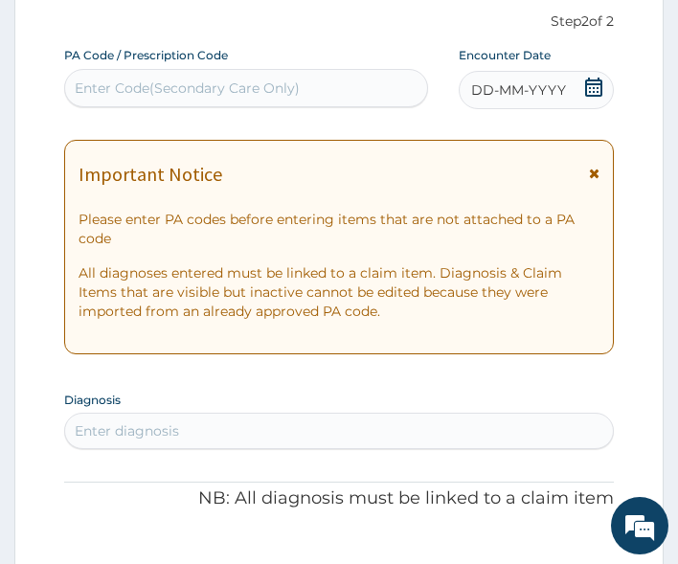
scroll to position [0, 0]
click at [586, 87] on icon at bounding box center [593, 87] width 17 height 19
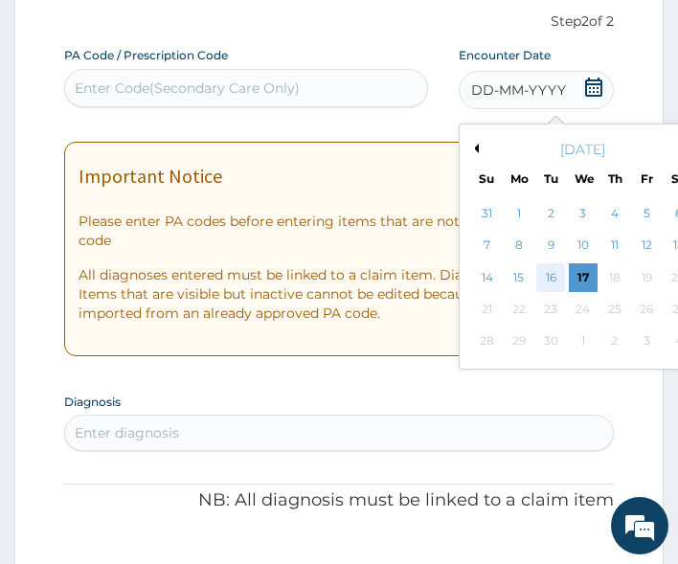
click at [557, 279] on div "16" at bounding box center [550, 277] width 29 height 29
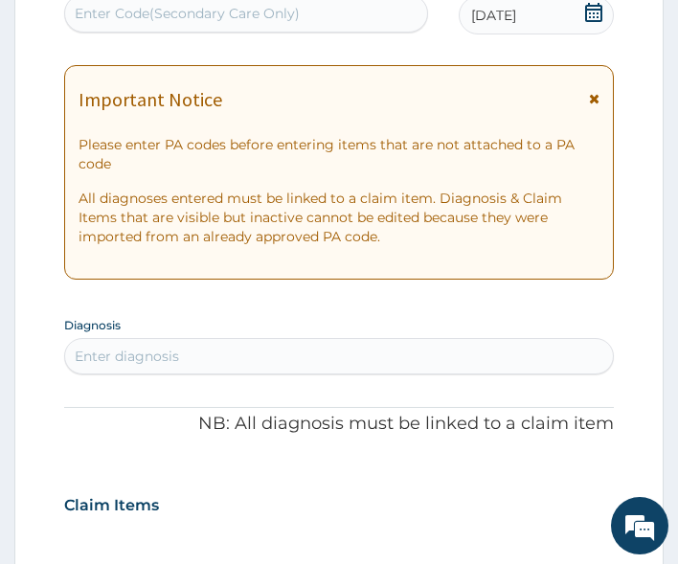
scroll to position [381, 0]
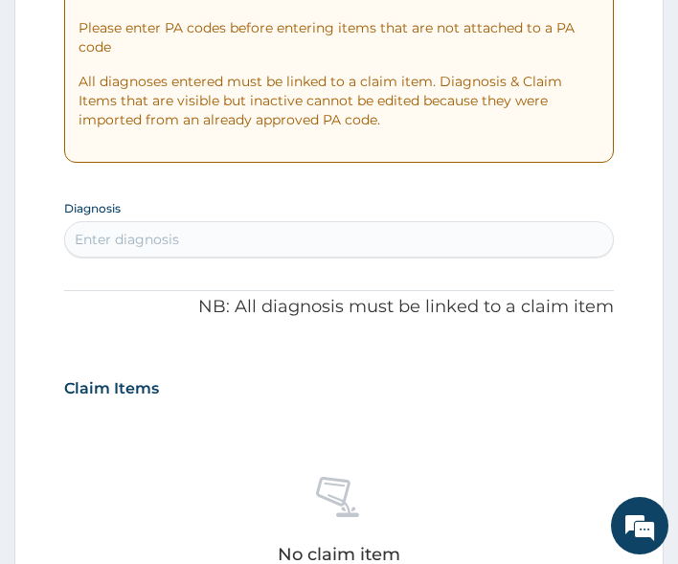
click at [302, 232] on div "Enter diagnosis" at bounding box center [339, 239] width 548 height 31
type input "malar"
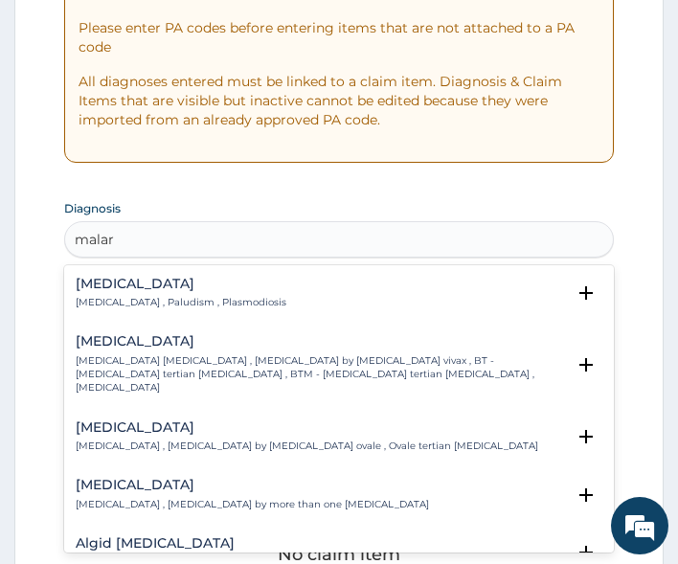
click at [116, 287] on h4 "[MEDICAL_DATA]" at bounding box center [181, 284] width 211 height 14
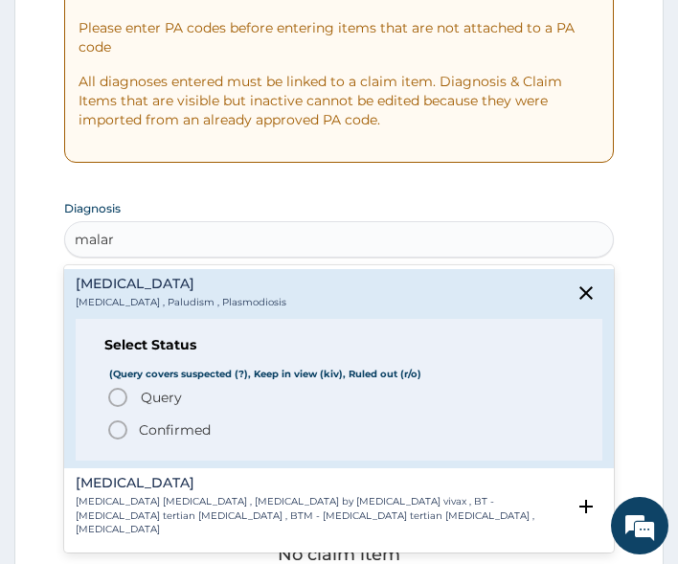
click at [173, 397] on span "Query" at bounding box center [161, 397] width 41 height 19
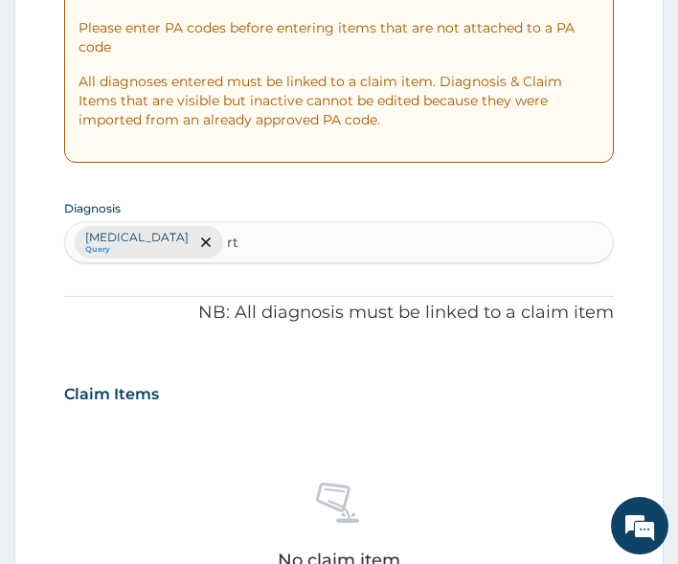
type input "rti"
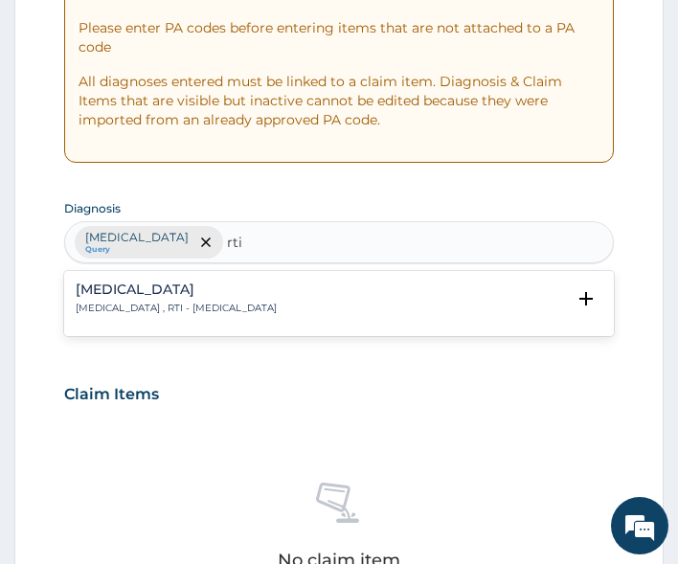
click at [162, 282] on h4 "[MEDICAL_DATA]" at bounding box center [176, 289] width 201 height 14
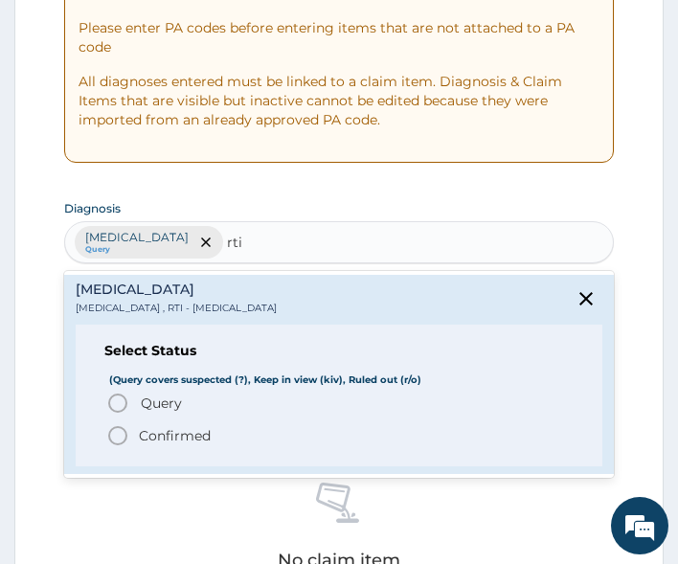
click at [174, 400] on span "Query" at bounding box center [161, 402] width 41 height 19
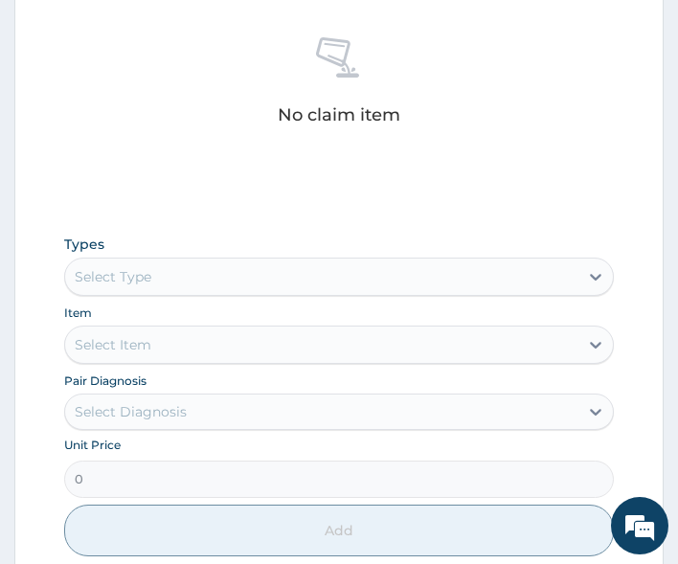
scroll to position [859, 0]
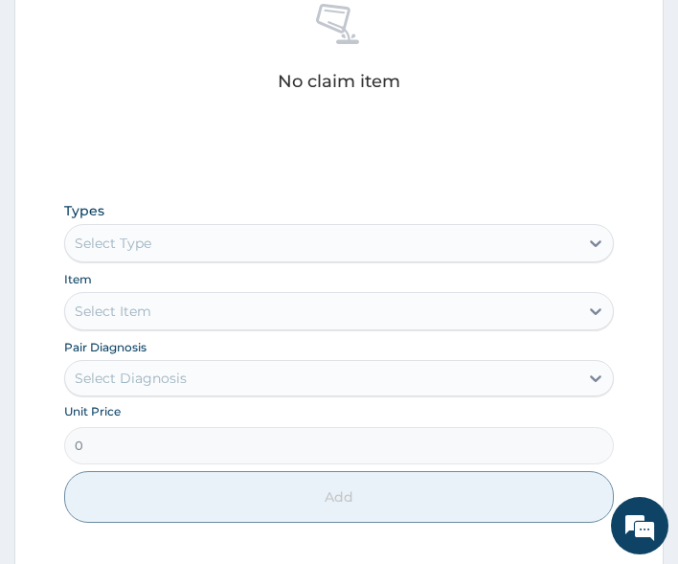
click at [214, 241] on div "Select Type" at bounding box center [322, 243] width 514 height 31
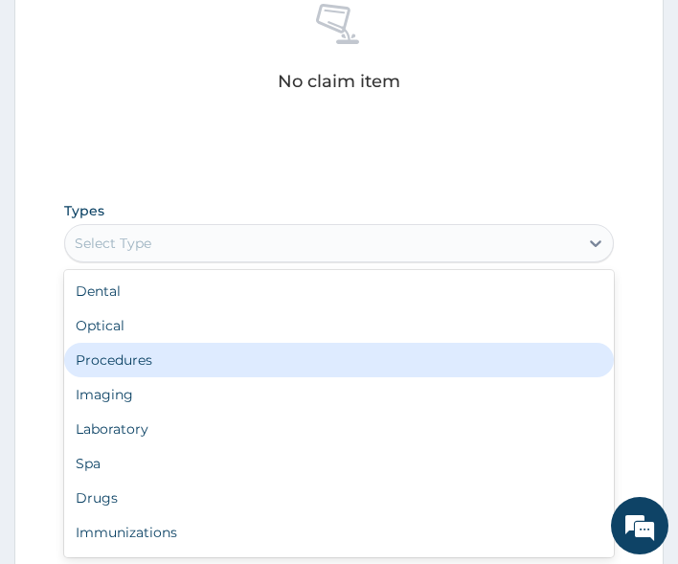
click at [217, 356] on div "Procedures" at bounding box center [339, 360] width 550 height 34
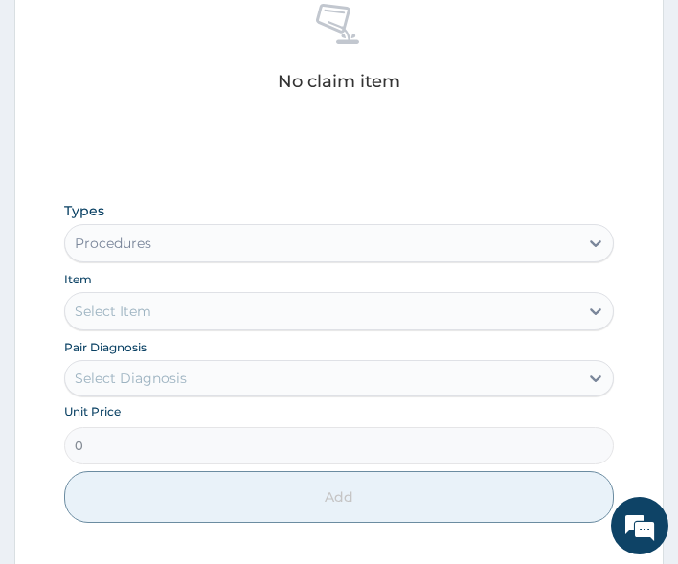
click at [228, 310] on div "Select Item" at bounding box center [322, 311] width 514 height 31
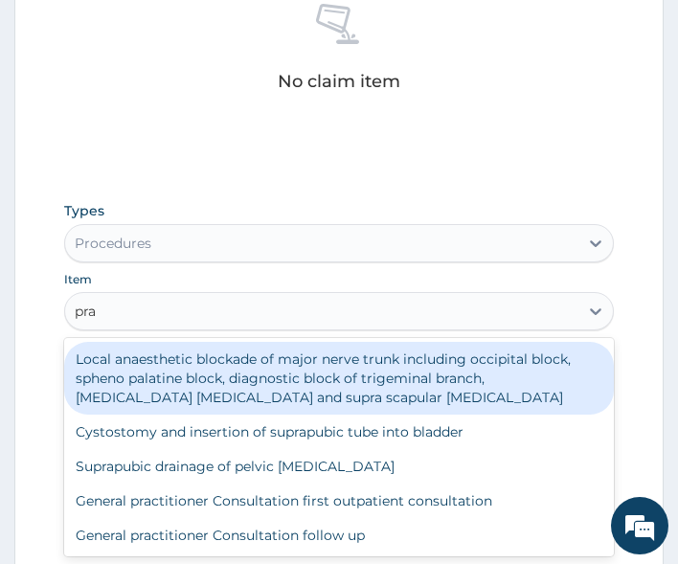
type input "prac"
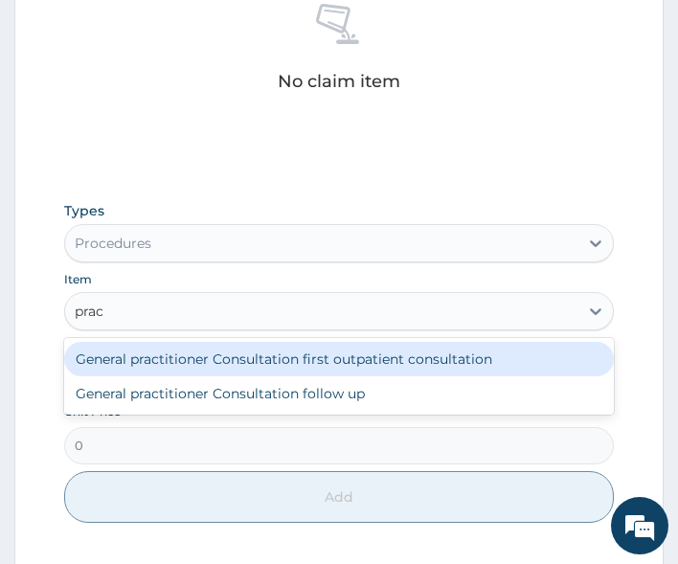
click at [241, 351] on div "General practitioner Consultation first outpatient consultation" at bounding box center [339, 359] width 550 height 34
type input "3000"
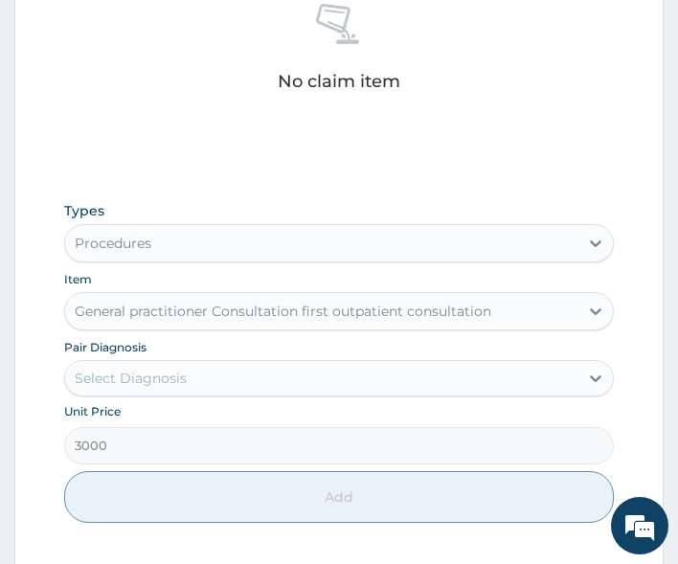
click at [239, 383] on div "Select Diagnosis" at bounding box center [322, 378] width 514 height 31
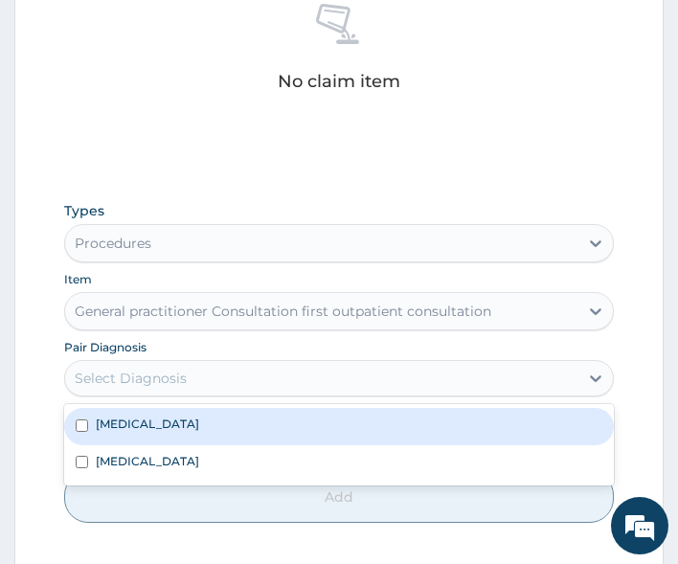
drag, startPoint x: 226, startPoint y: 418, endPoint x: 226, endPoint y: 453, distance: 34.5
click at [226, 423] on div "Malaria" at bounding box center [339, 426] width 550 height 36
checkbox input "true"
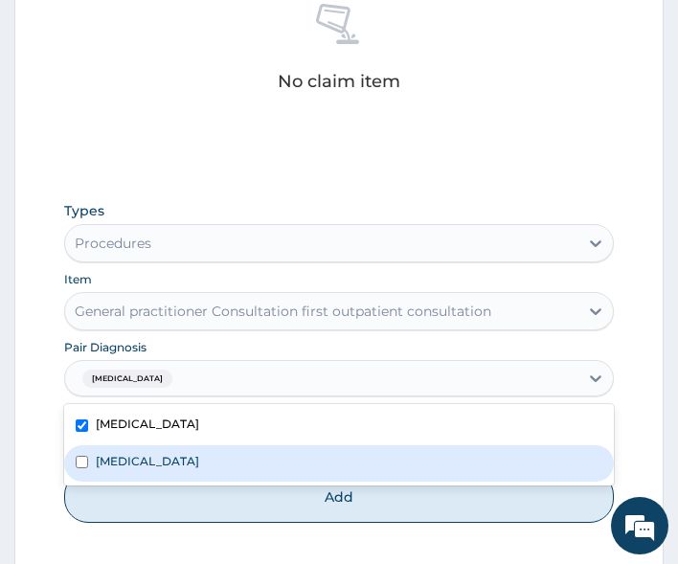
click at [199, 459] on label "Respiratory tract infection" at bounding box center [147, 461] width 103 height 16
checkbox input "true"
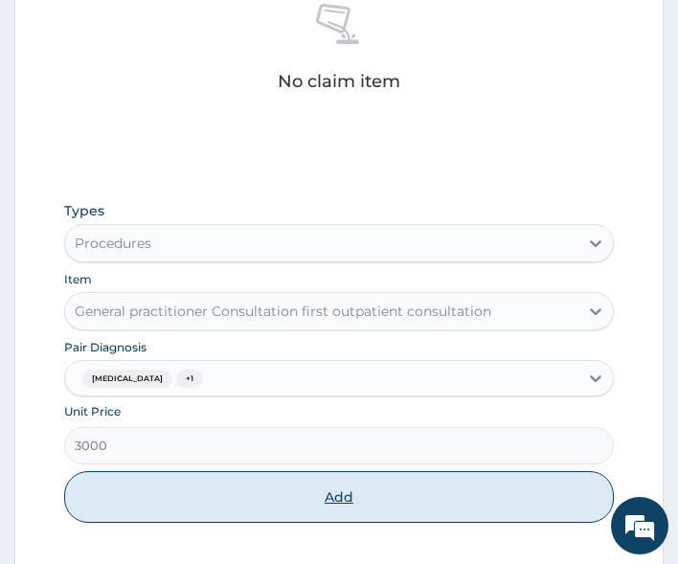
click at [238, 508] on button "Add" at bounding box center [339, 497] width 550 height 52
type input "0"
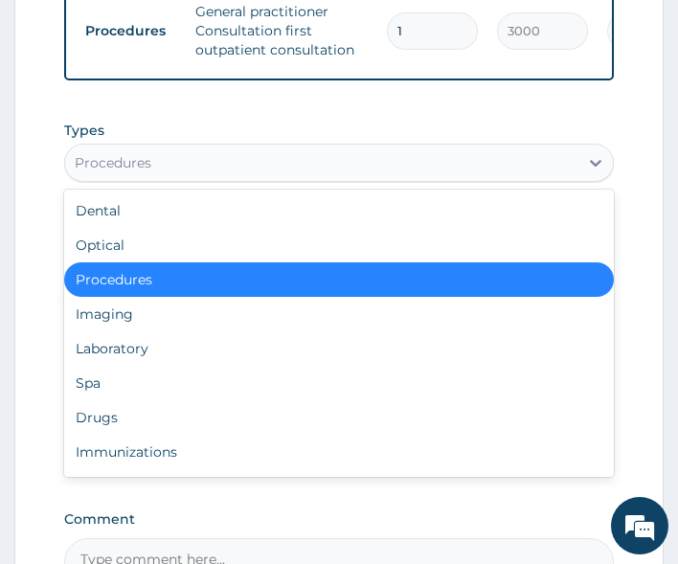
click at [167, 175] on div "Procedures" at bounding box center [322, 162] width 514 height 31
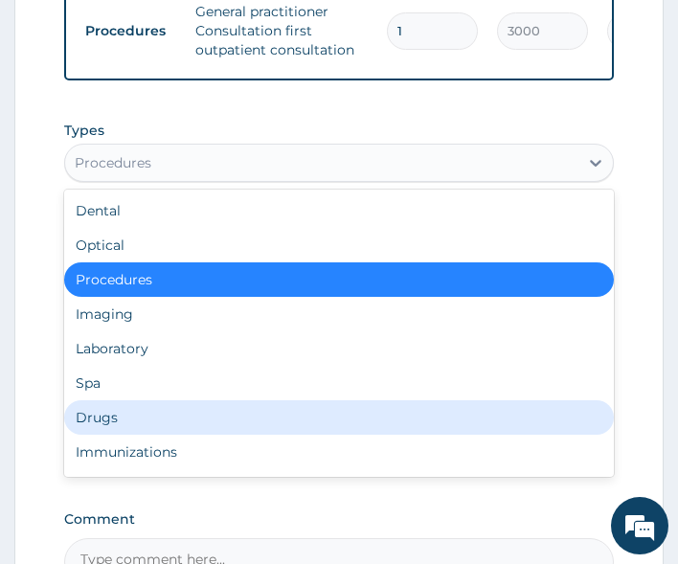
click at [154, 428] on div "Drugs" at bounding box center [339, 417] width 550 height 34
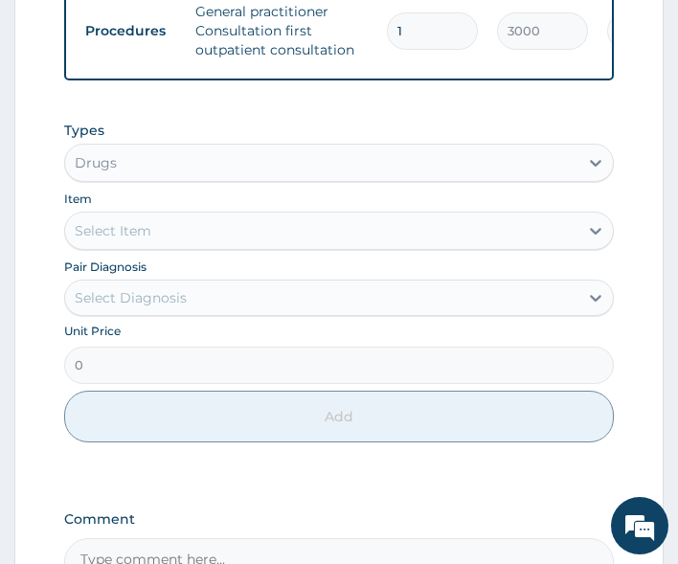
click at [161, 246] on div "Select Item" at bounding box center [322, 230] width 514 height 31
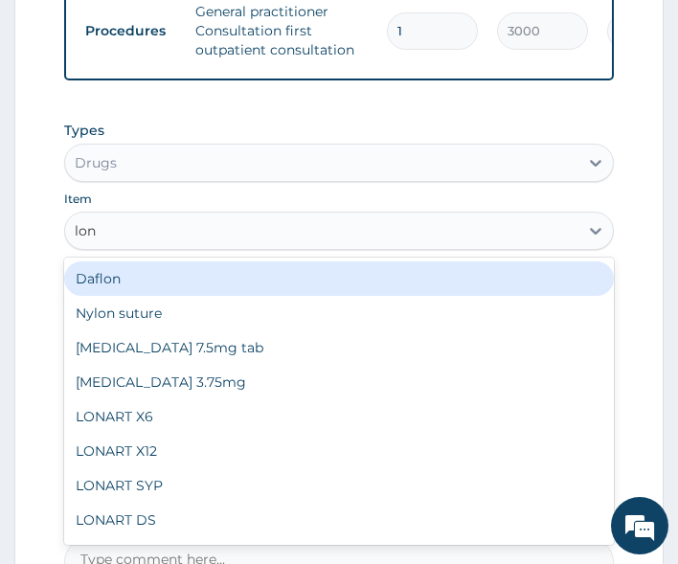
type input "lona"
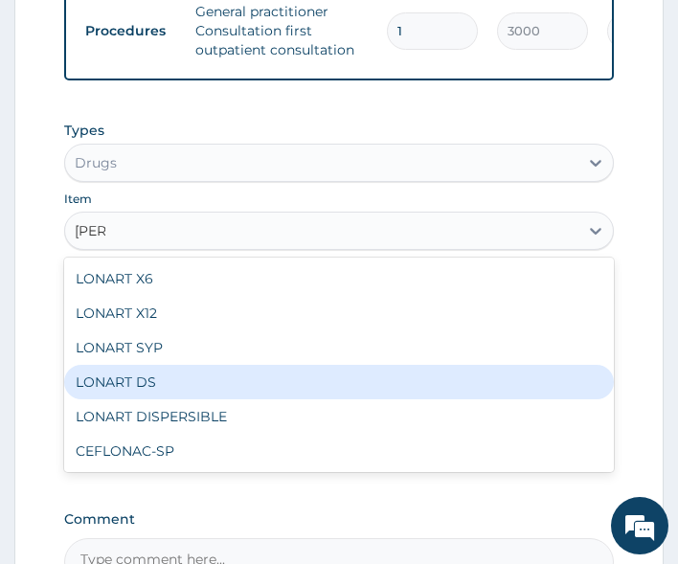
click at [227, 399] on div "LONART DS" at bounding box center [339, 382] width 550 height 34
type input "400"
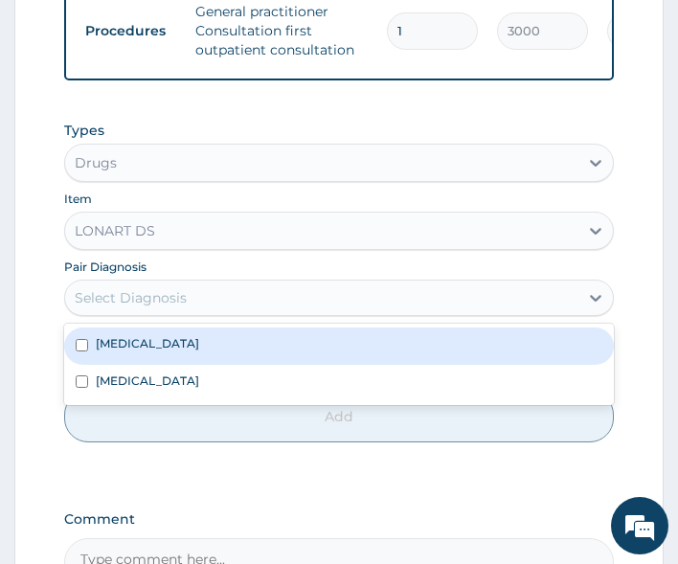
click at [199, 316] on div "Select Diagnosis" at bounding box center [339, 297] width 550 height 36
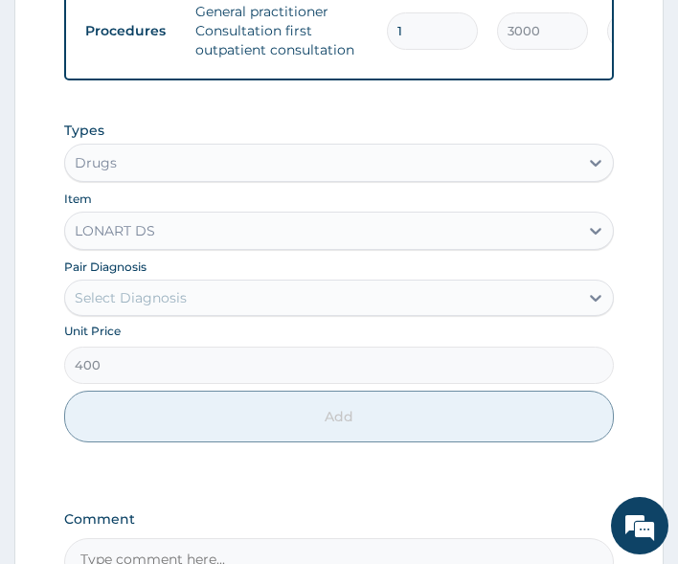
click at [201, 311] on div "Select Diagnosis" at bounding box center [322, 297] width 514 height 31
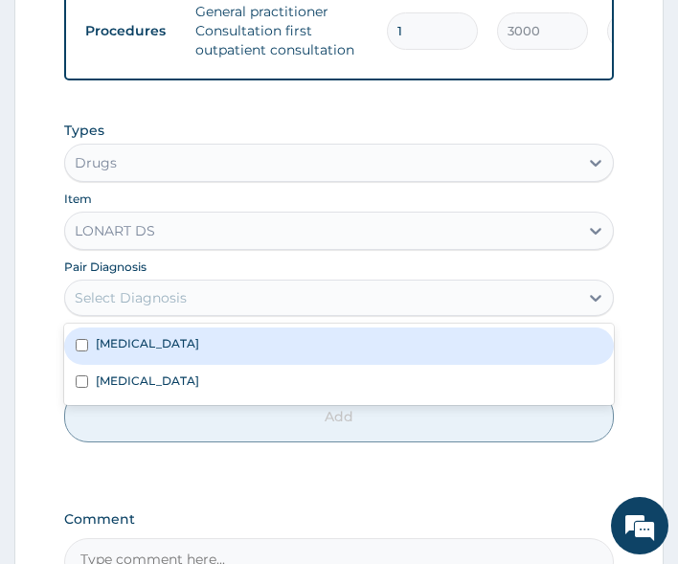
click at [198, 356] on div "Malaria" at bounding box center [339, 345] width 550 height 36
checkbox input "true"
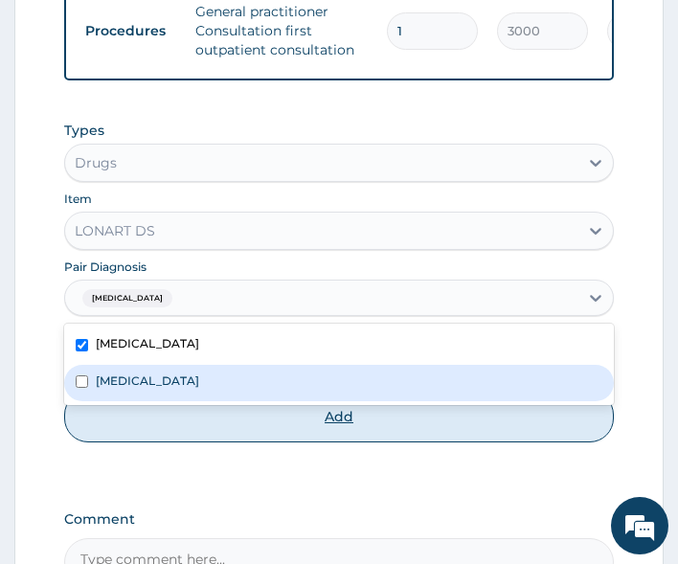
click at [225, 437] on button "Add" at bounding box center [339, 417] width 550 height 52
type input "0"
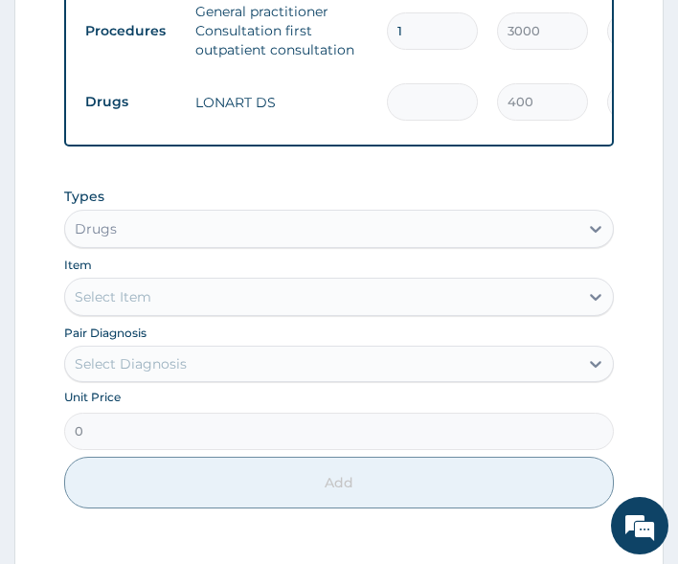
type input "0.00"
type input "6"
type input "2400.00"
type input "6"
click at [105, 303] on div "Select Item" at bounding box center [113, 296] width 77 height 19
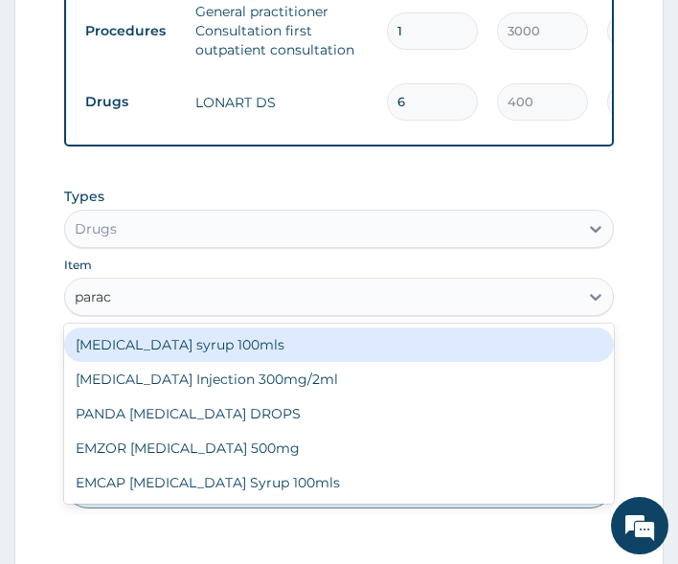
type input "parace"
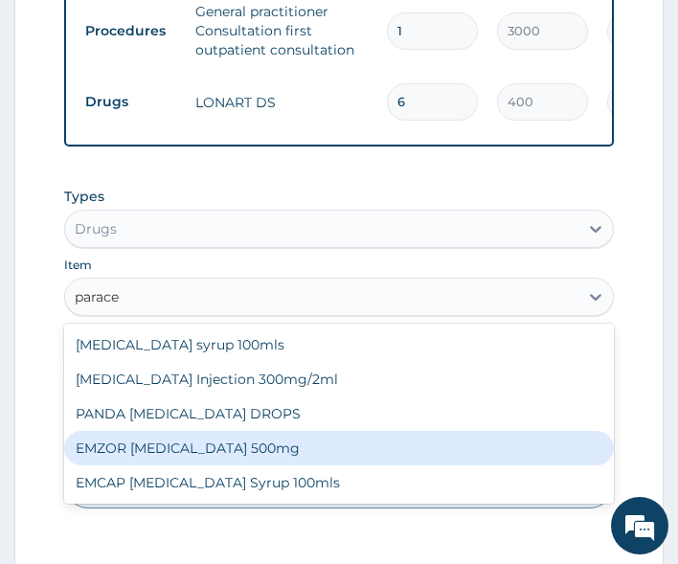
click at [172, 465] on div "EMZOR PARACETAMOL 500mg" at bounding box center [339, 448] width 550 height 34
type input "20"
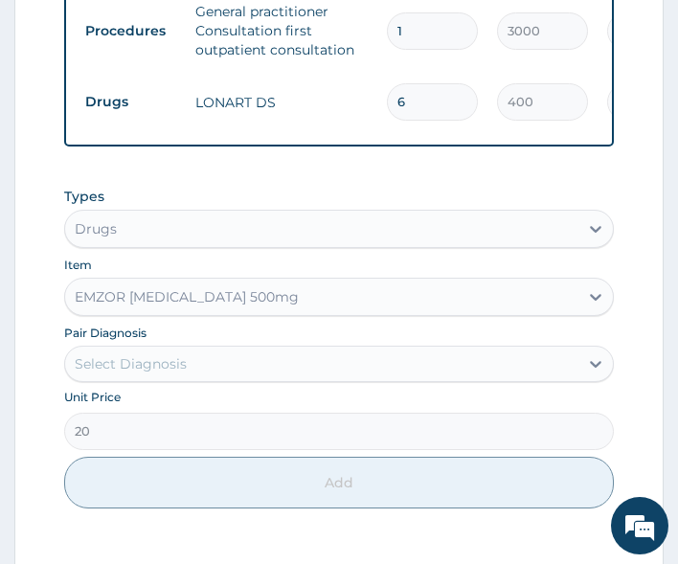
click at [150, 372] on div "Select Diagnosis" at bounding box center [131, 363] width 112 height 19
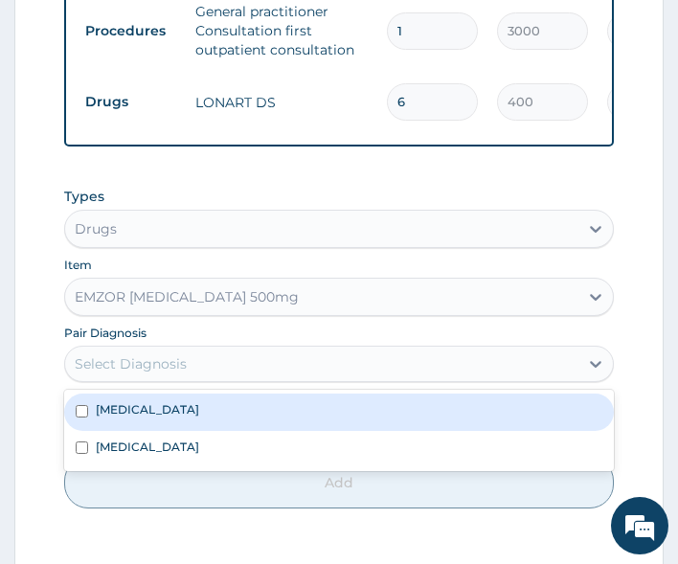
click at [134, 417] on label "Malaria" at bounding box center [147, 409] width 103 height 16
checkbox input "true"
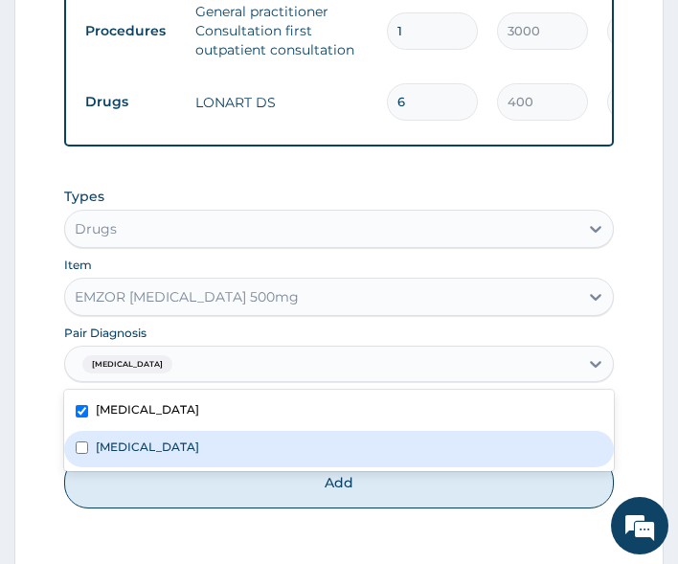
click at [139, 453] on label "Respiratory tract infection" at bounding box center [147, 446] width 103 height 16
checkbox input "true"
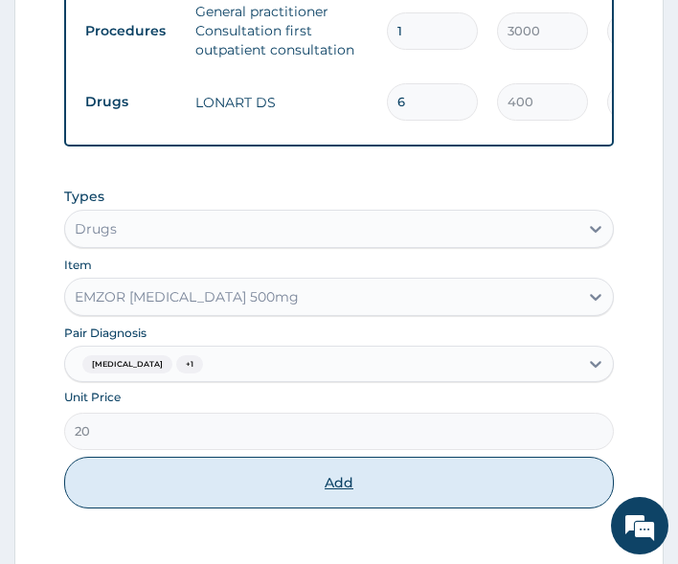
click at [176, 508] on button "Add" at bounding box center [339, 483] width 550 height 52
type input "0"
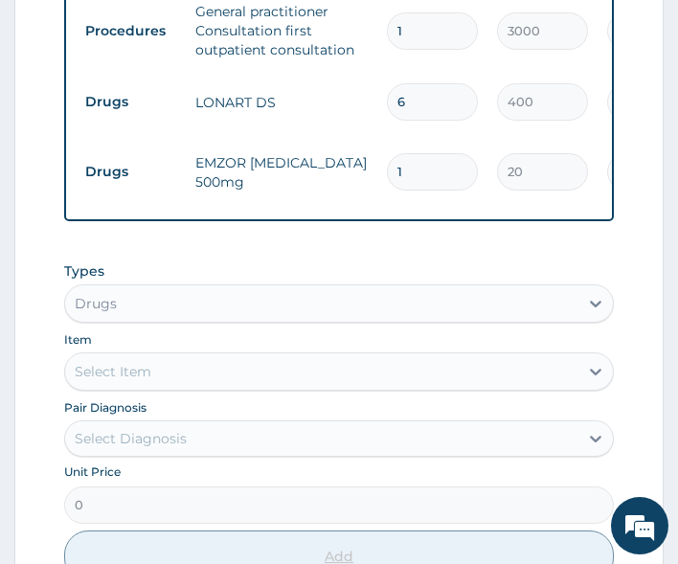
type input "18"
type input "360.00"
type input "18"
click at [27, 376] on form "Step 2 of 2 PA Code / Prescription Code Enter Code(Secondary Care Only) Encount…" at bounding box center [338, 73] width 649 height 1496
click at [145, 366] on div "Select Item" at bounding box center [322, 371] width 514 height 31
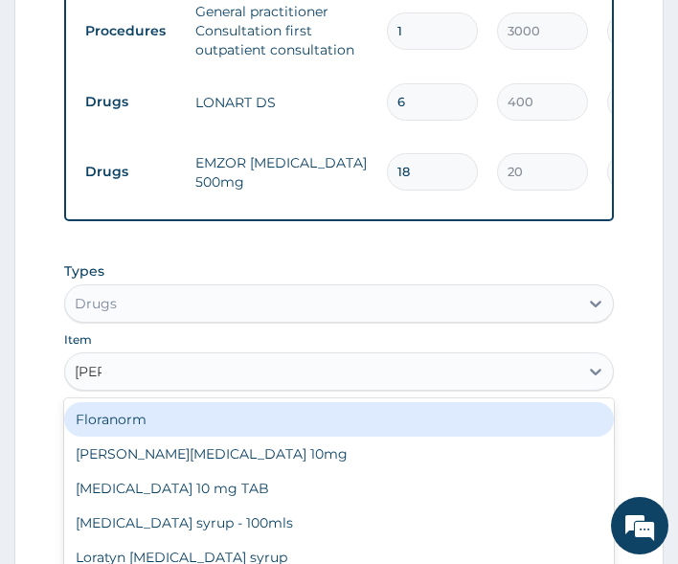
type input "lorat"
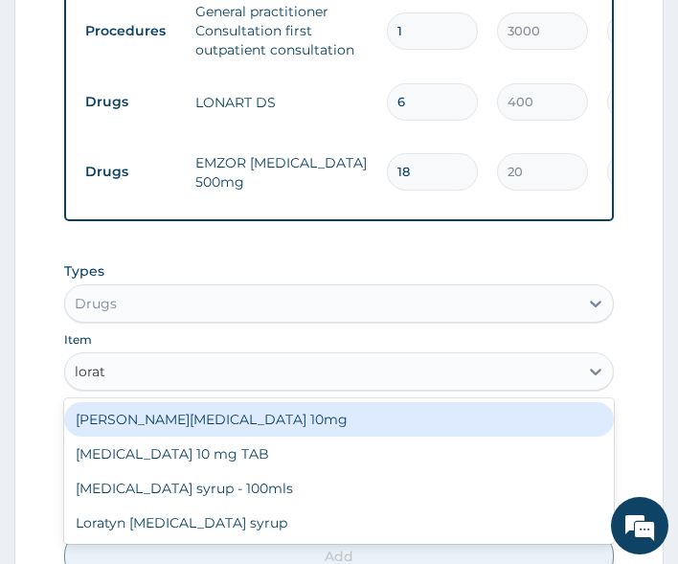
click at [270, 429] on div "Loratyn Loratadine 10mg" at bounding box center [339, 419] width 550 height 34
type input "75"
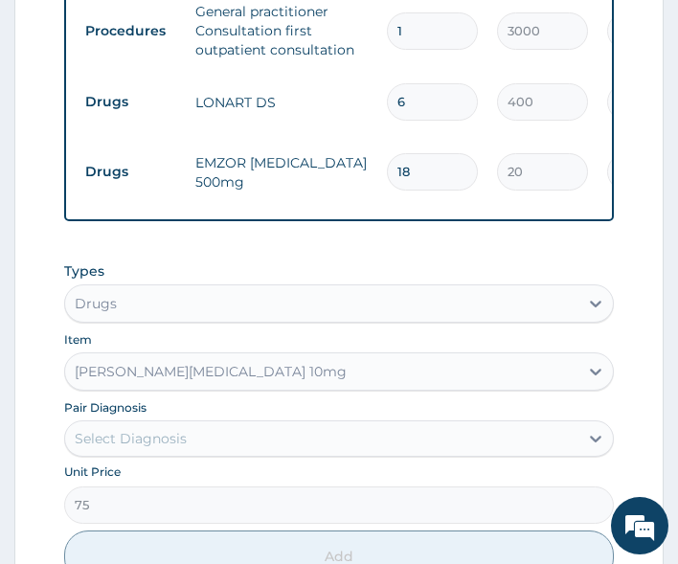
click at [199, 430] on div "Select Diagnosis" at bounding box center [322, 438] width 514 height 31
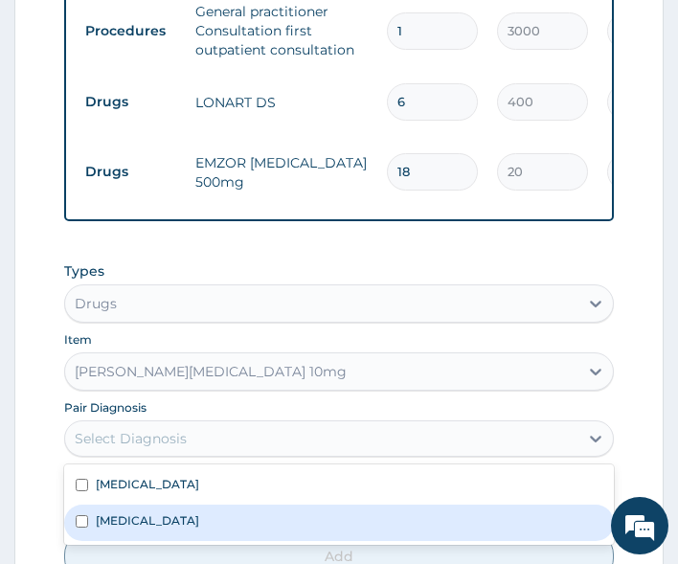
click at [185, 523] on label "Respiratory tract infection" at bounding box center [147, 520] width 103 height 16
checkbox input "true"
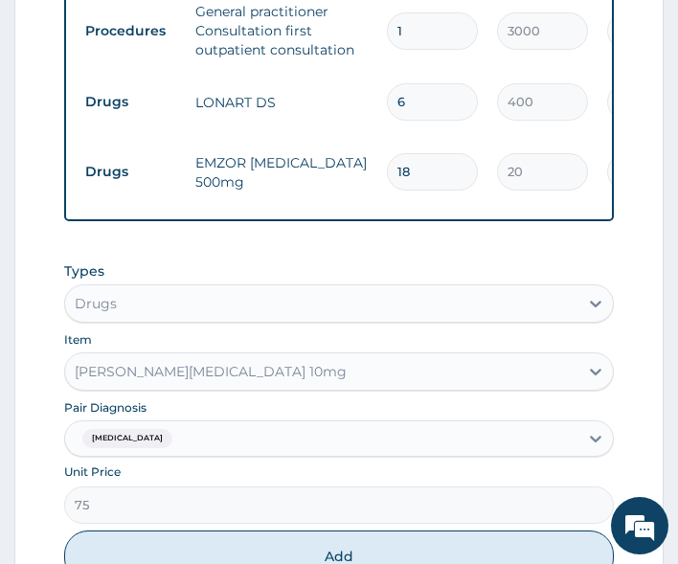
click at [38, 414] on form "Step 2 of 2 PA Code / Prescription Code Enter Code(Secondary Care Only) Encount…" at bounding box center [338, 73] width 649 height 1496
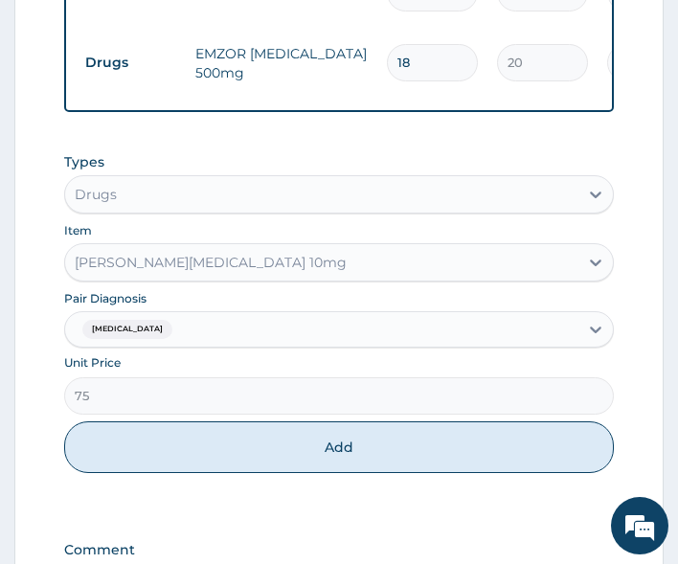
scroll to position [1051, 0]
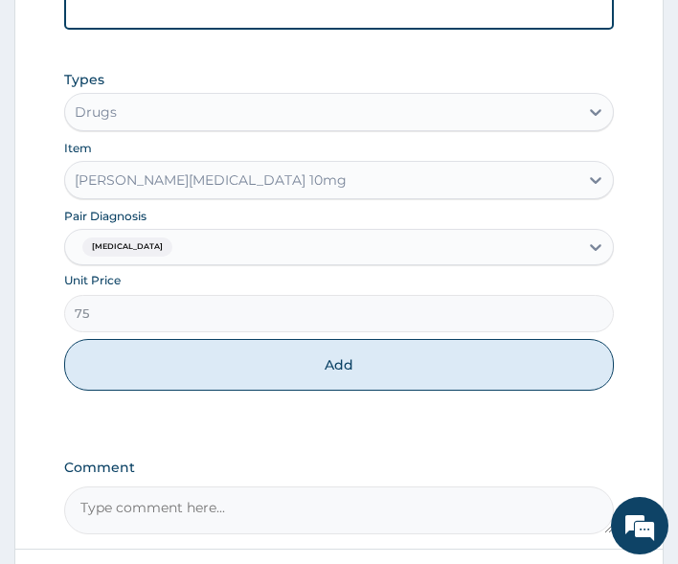
click at [289, 364] on button "Add" at bounding box center [339, 365] width 550 height 52
type input "0"
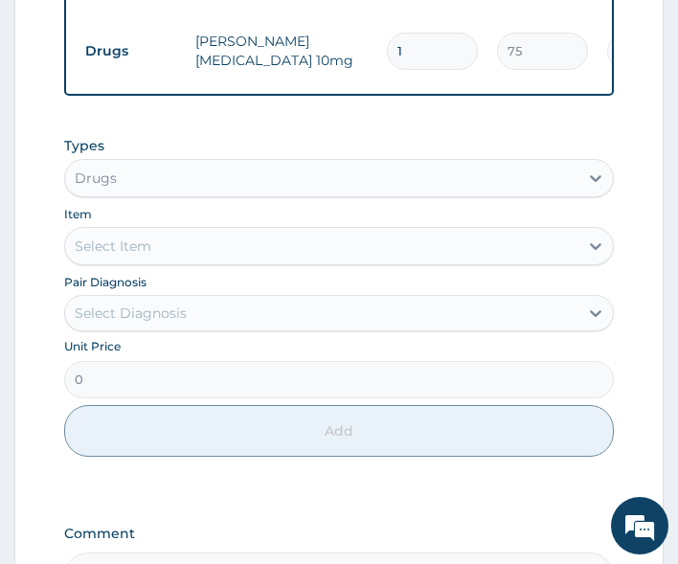
type input "10"
type input "750.00"
type input "10"
click at [181, 237] on div "Select Item" at bounding box center [322, 246] width 514 height 31
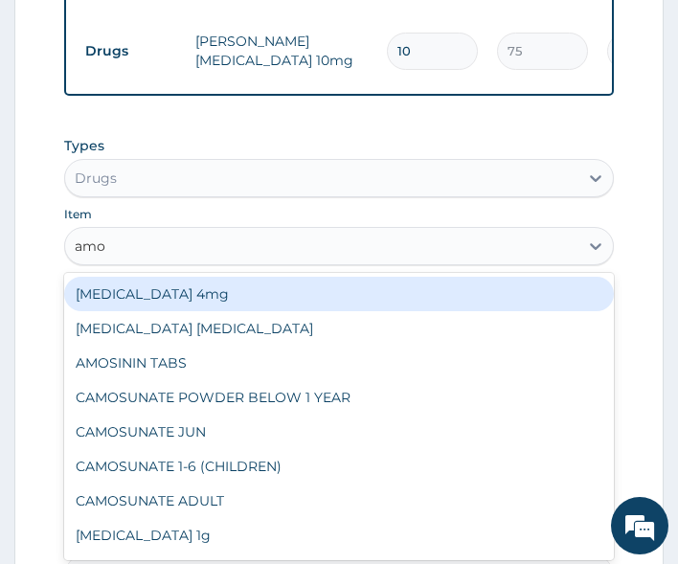
type input "amox"
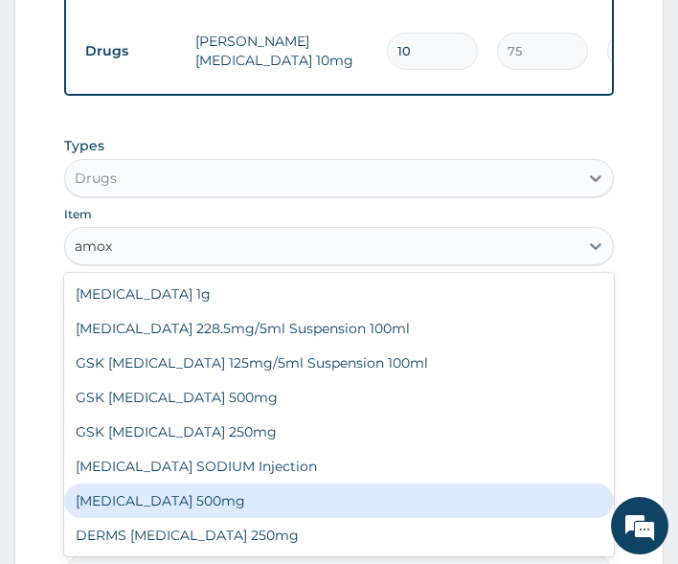
click at [271, 496] on div "AMOXICILLIN 500mg" at bounding box center [339, 500] width 550 height 34
type input "60"
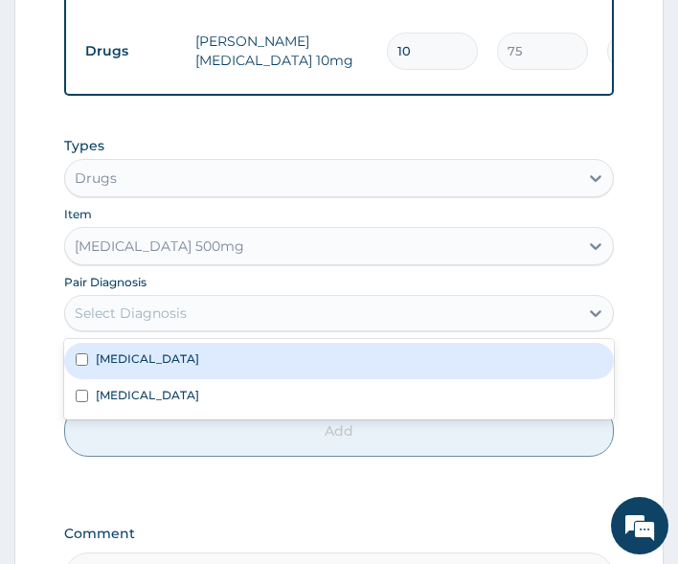
click at [140, 312] on div "Select Diagnosis" at bounding box center [131, 312] width 112 height 19
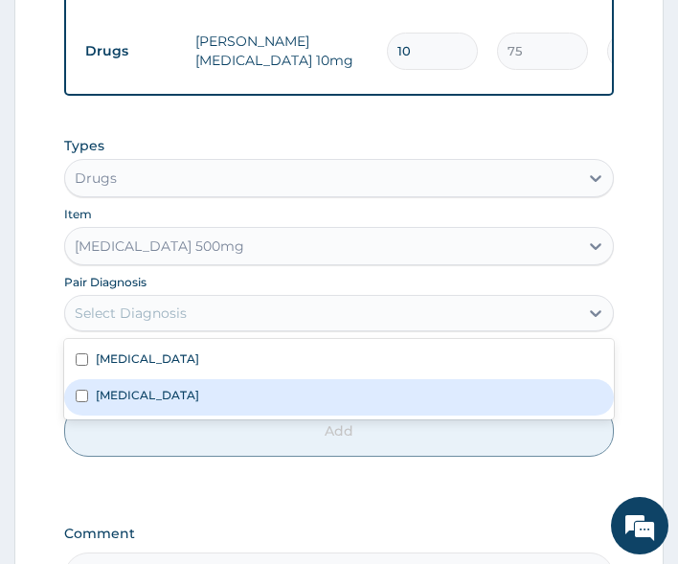
click at [160, 396] on label "Respiratory tract infection" at bounding box center [147, 395] width 103 height 16
checkbox input "true"
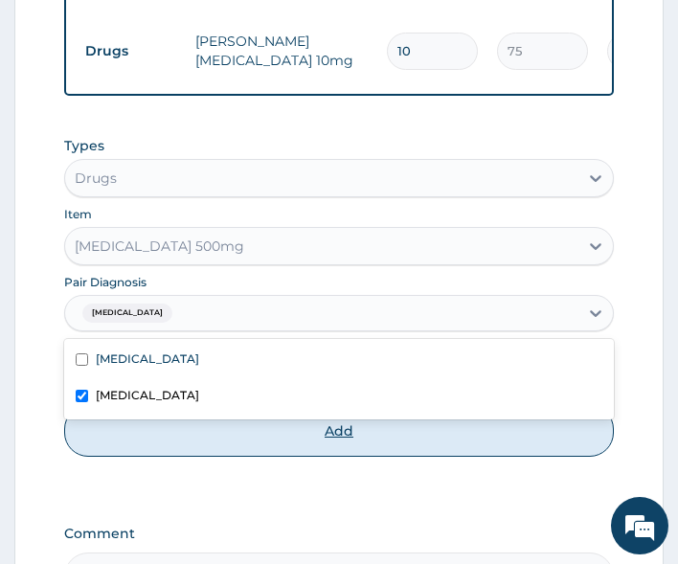
click at [171, 454] on button "Add" at bounding box center [339, 431] width 550 height 52
type input "0"
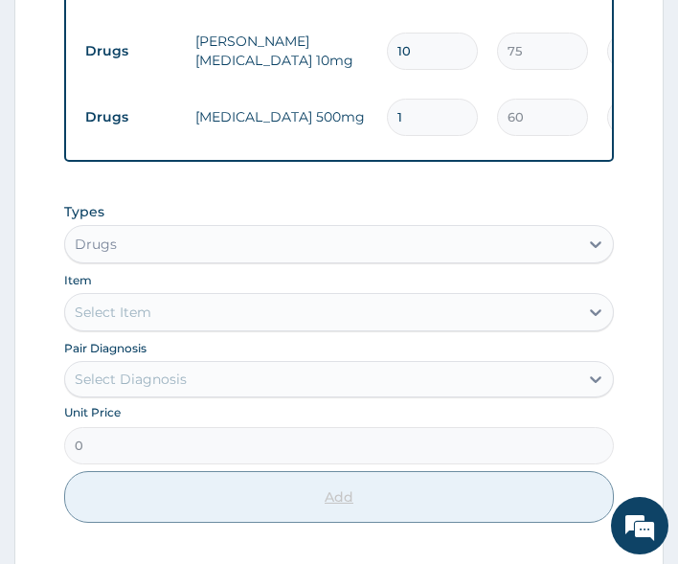
type input "10"
type input "600.00"
type input "10"
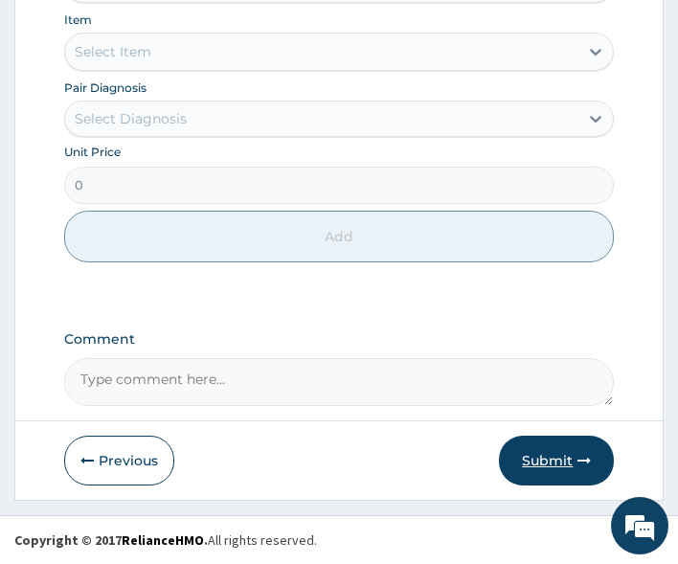
click at [592, 468] on button "Submit" at bounding box center [556, 460] width 115 height 50
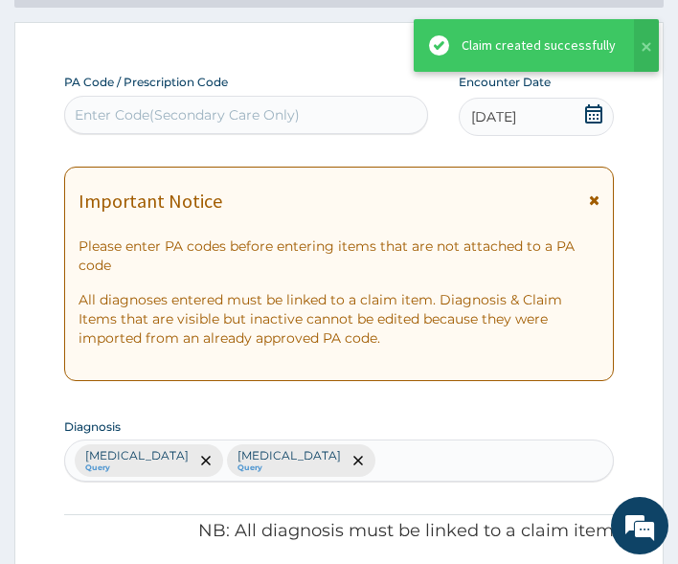
scroll to position [1318, 0]
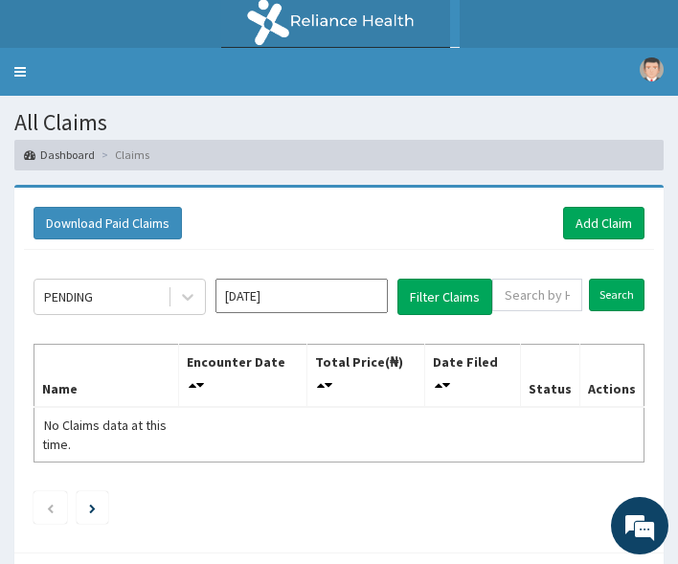
click at [400, 128] on h1 "All Claims" at bounding box center [338, 122] width 649 height 25
